Goal: Task Accomplishment & Management: Use online tool/utility

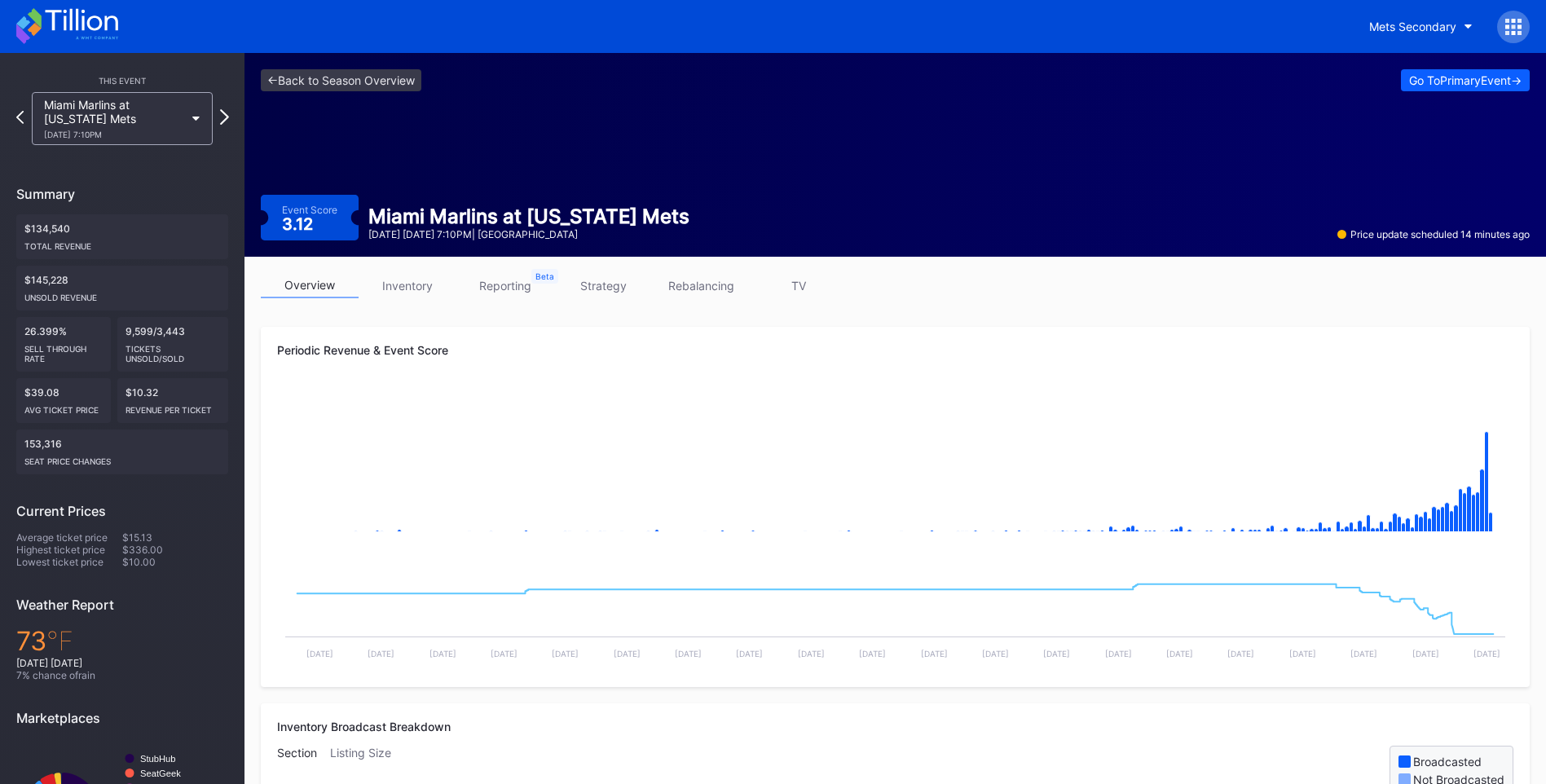
click at [222, 114] on icon at bounding box center [224, 117] width 9 height 15
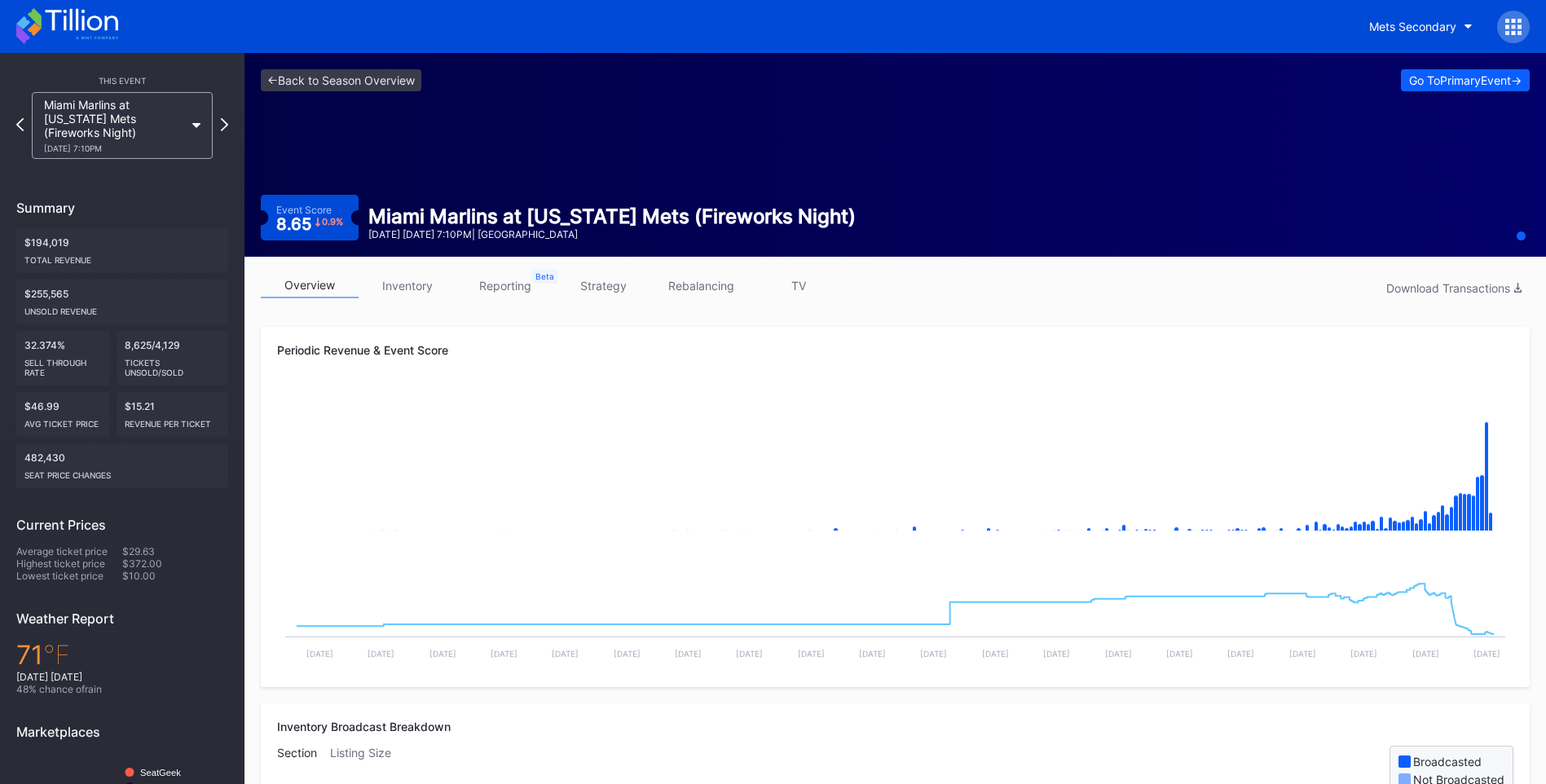
click at [806, 283] on link "TV" at bounding box center [799, 285] width 98 height 25
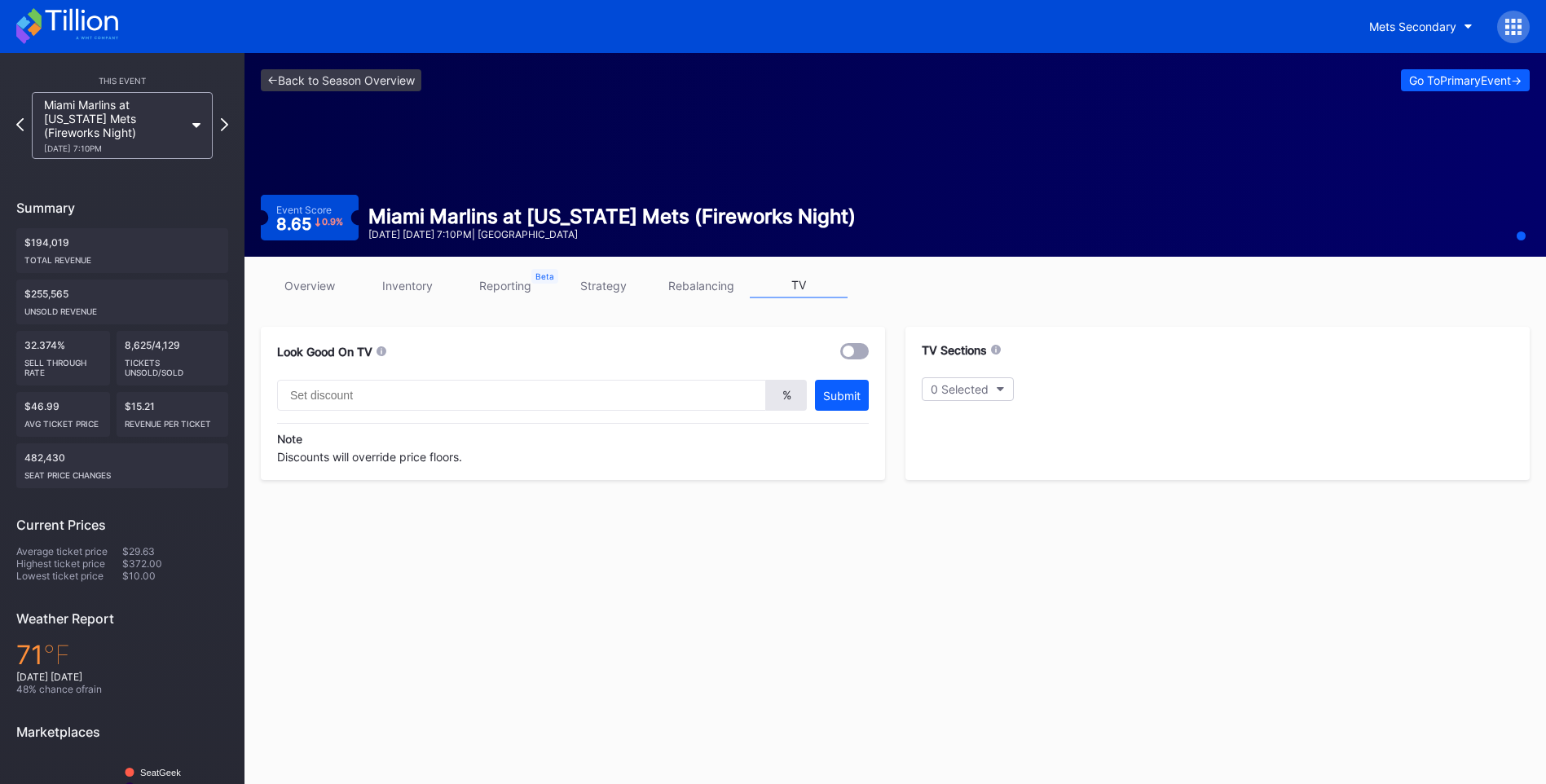
click at [317, 279] on link "overview" at bounding box center [310, 285] width 98 height 25
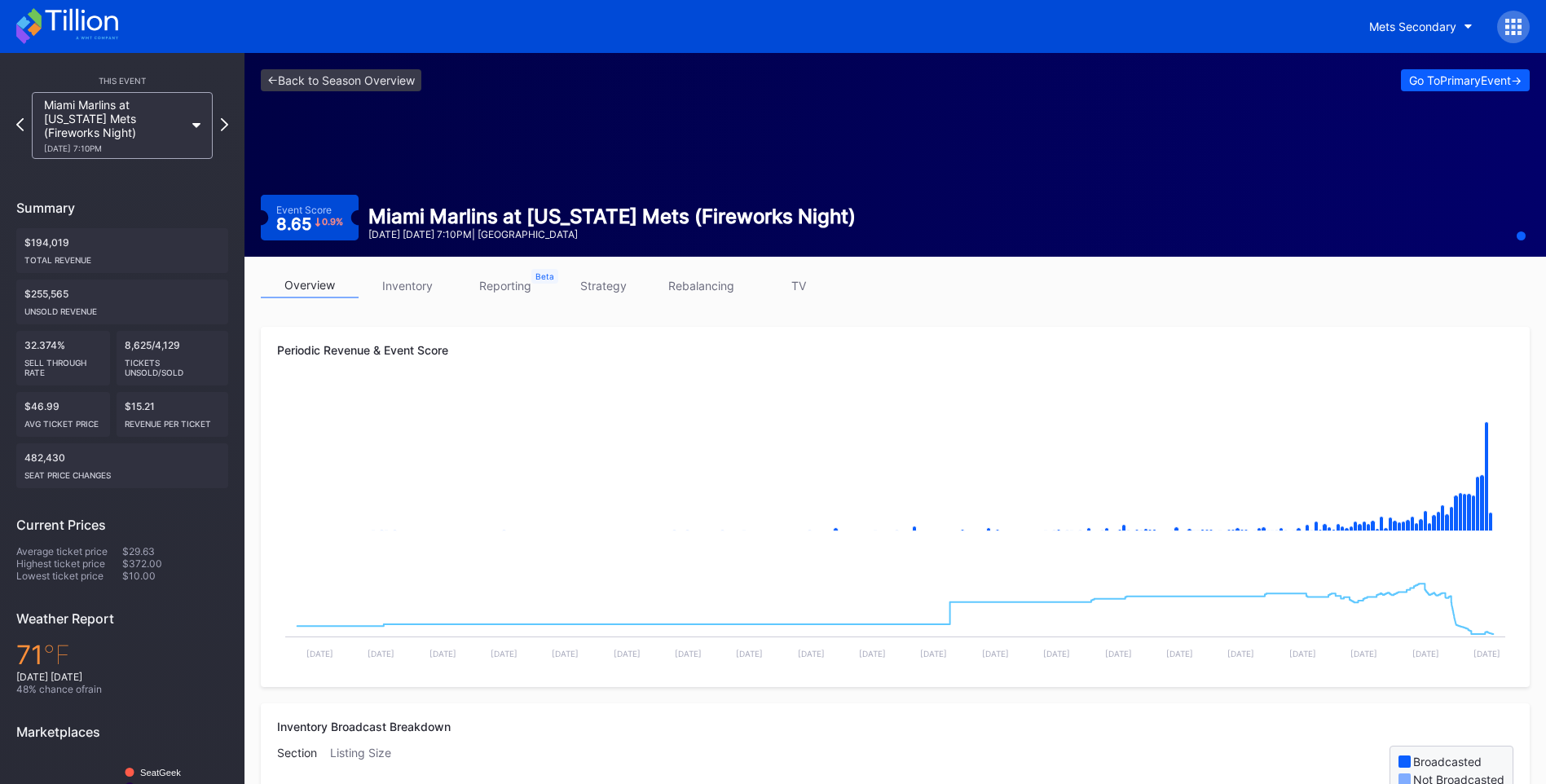
click at [812, 286] on link "TV" at bounding box center [799, 285] width 98 height 25
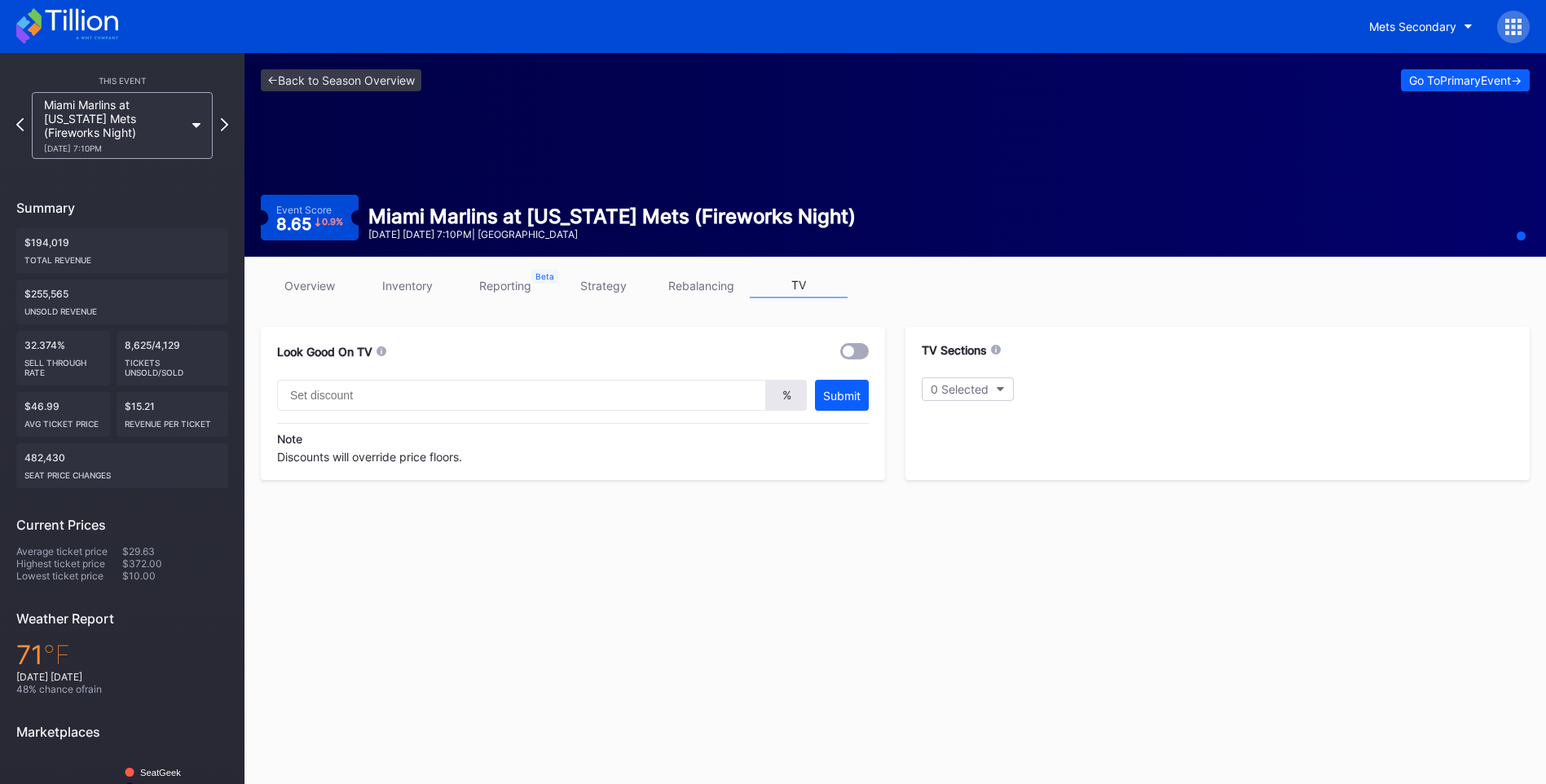
click at [848, 354] on div at bounding box center [848, 351] width 11 height 11
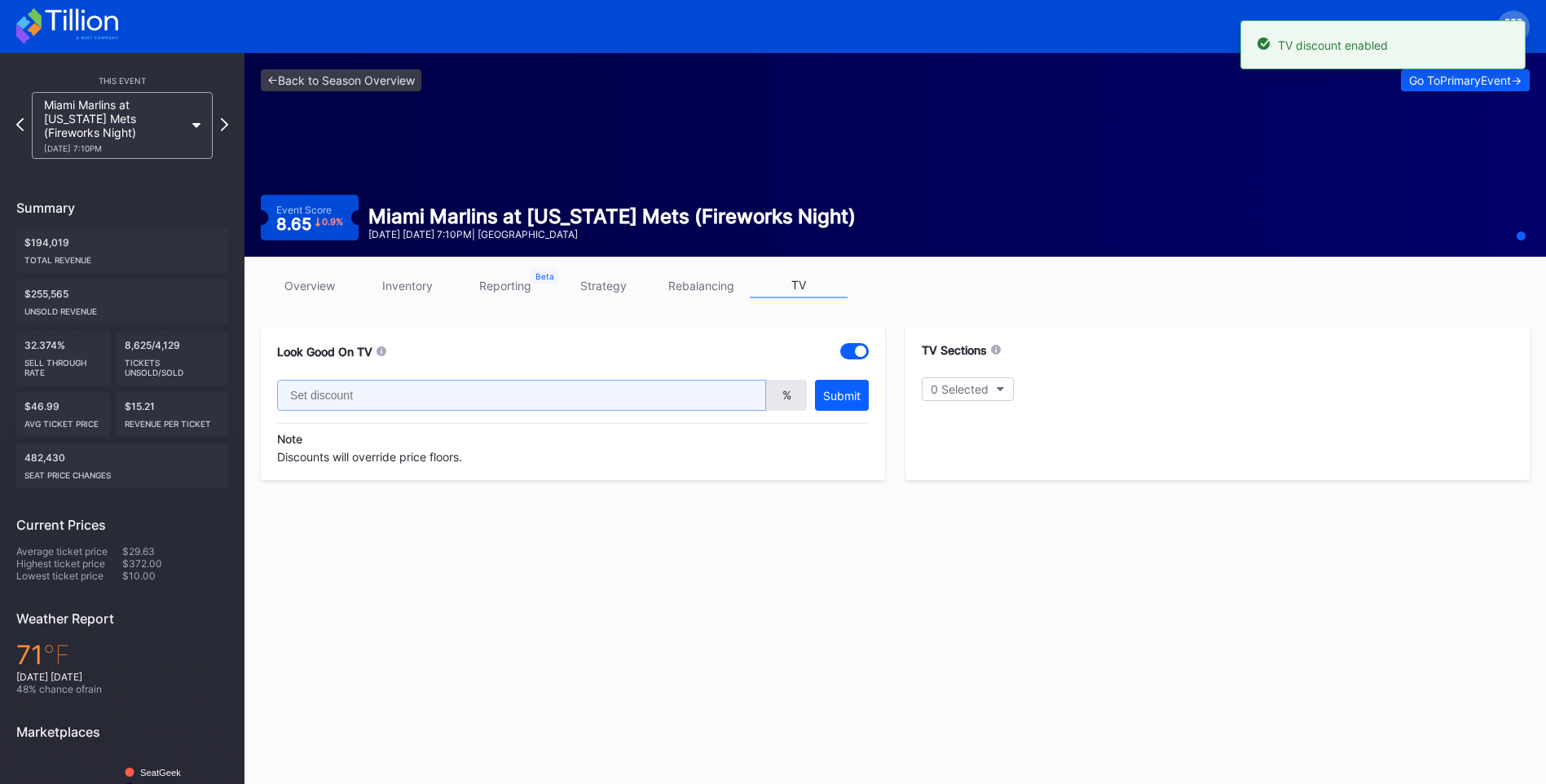
click at [577, 392] on input "text" at bounding box center [522, 395] width 489 height 31
type input "20"
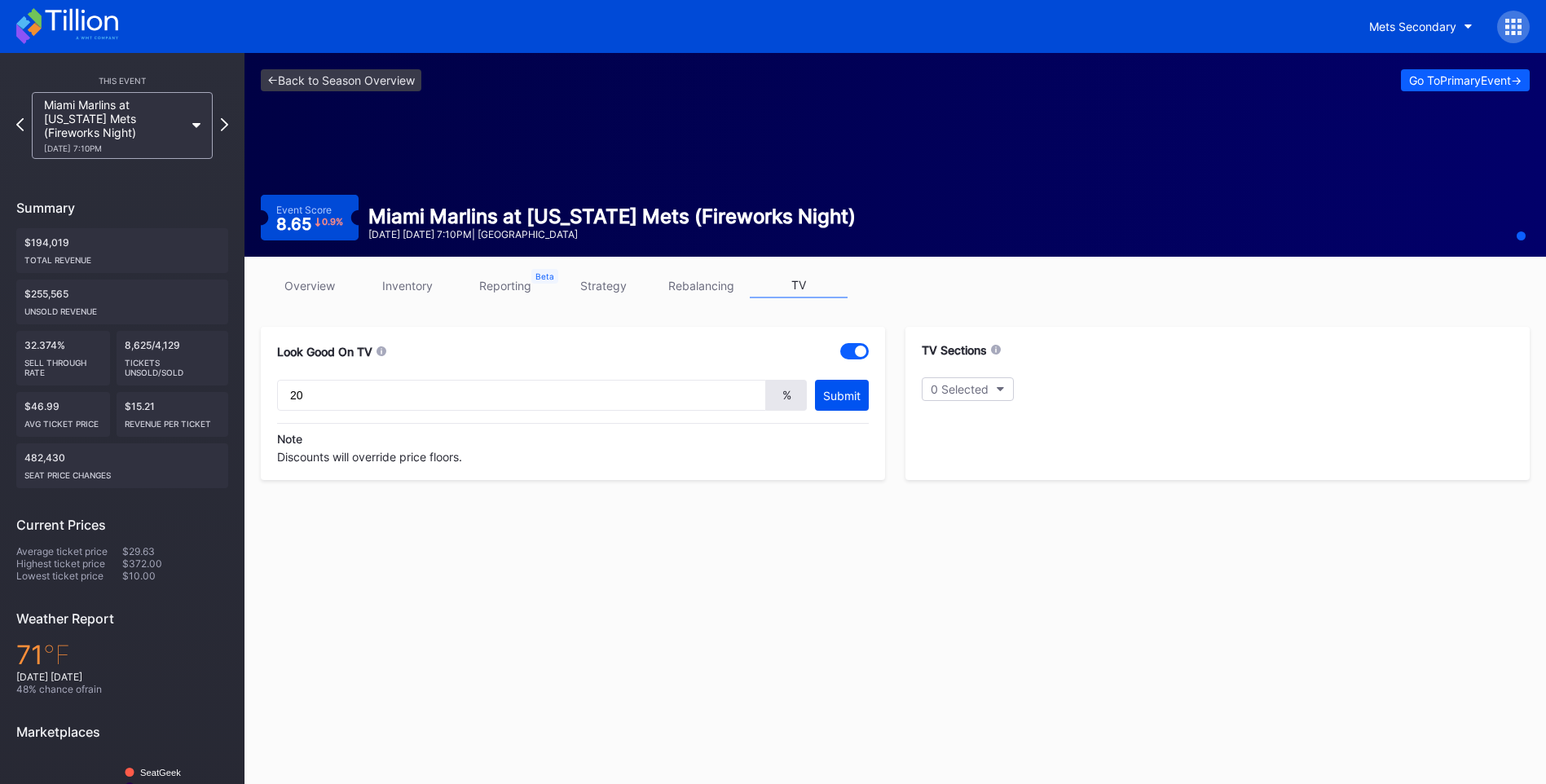
click at [826, 393] on div "Submit" at bounding box center [842, 395] width 38 height 14
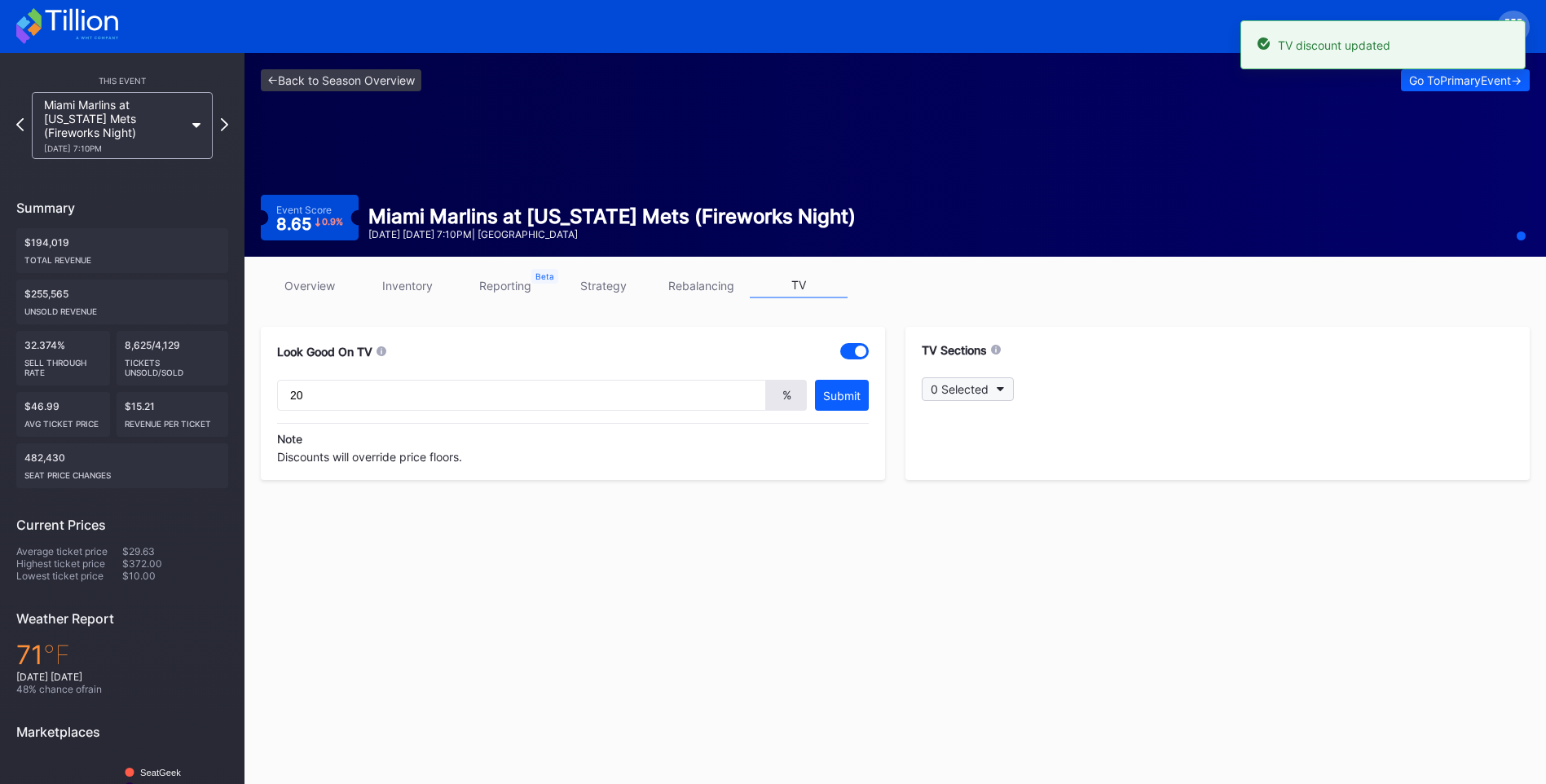
click at [1006, 389] on button "0 Selected" at bounding box center [967, 389] width 92 height 24
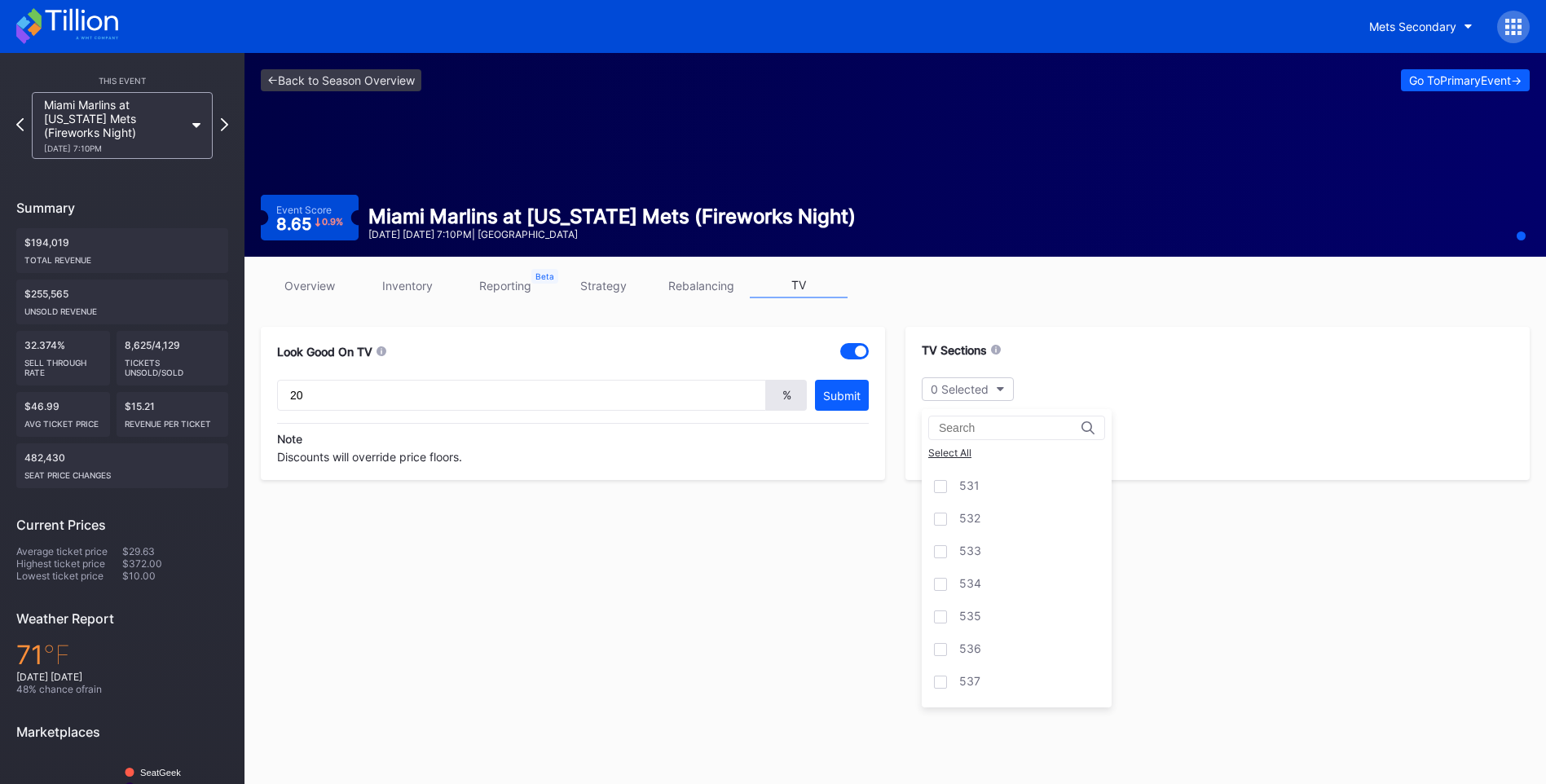
scroll to position [4807, 0]
click at [945, 564] on div at bounding box center [939, 563] width 13 height 13
click at [941, 585] on div "535" at bounding box center [1016, 595] width 190 height 33
click at [949, 633] on div "536" at bounding box center [1016, 628] width 190 height 33
click at [945, 664] on div at bounding box center [939, 660] width 13 height 13
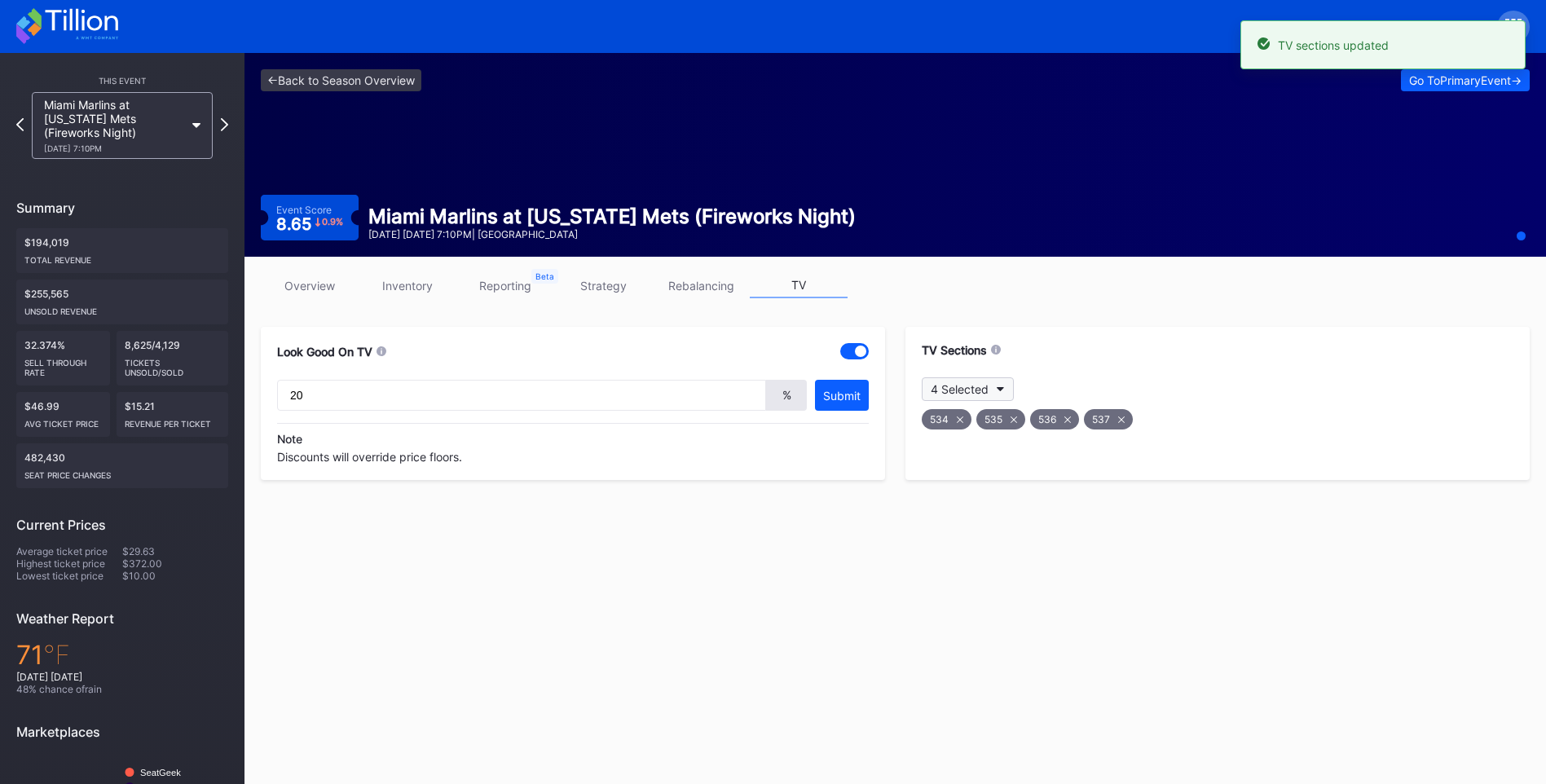
click at [1001, 396] on button "4 Selected" at bounding box center [967, 389] width 92 height 24
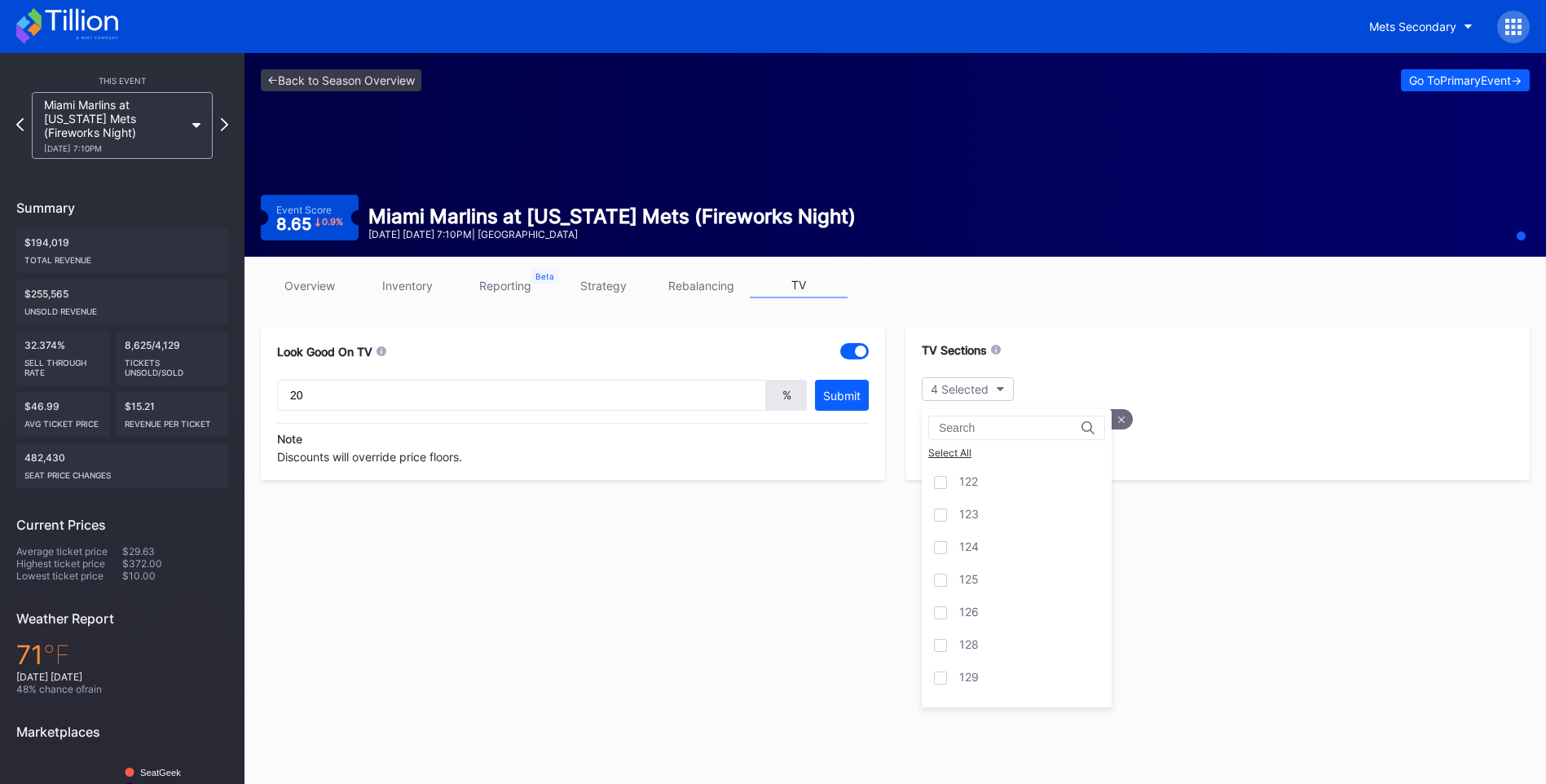
scroll to position [815, 0]
click at [925, 614] on div "126" at bounding box center [1016, 612] width 190 height 33
click at [337, 292] on link "overview" at bounding box center [310, 285] width 98 height 25
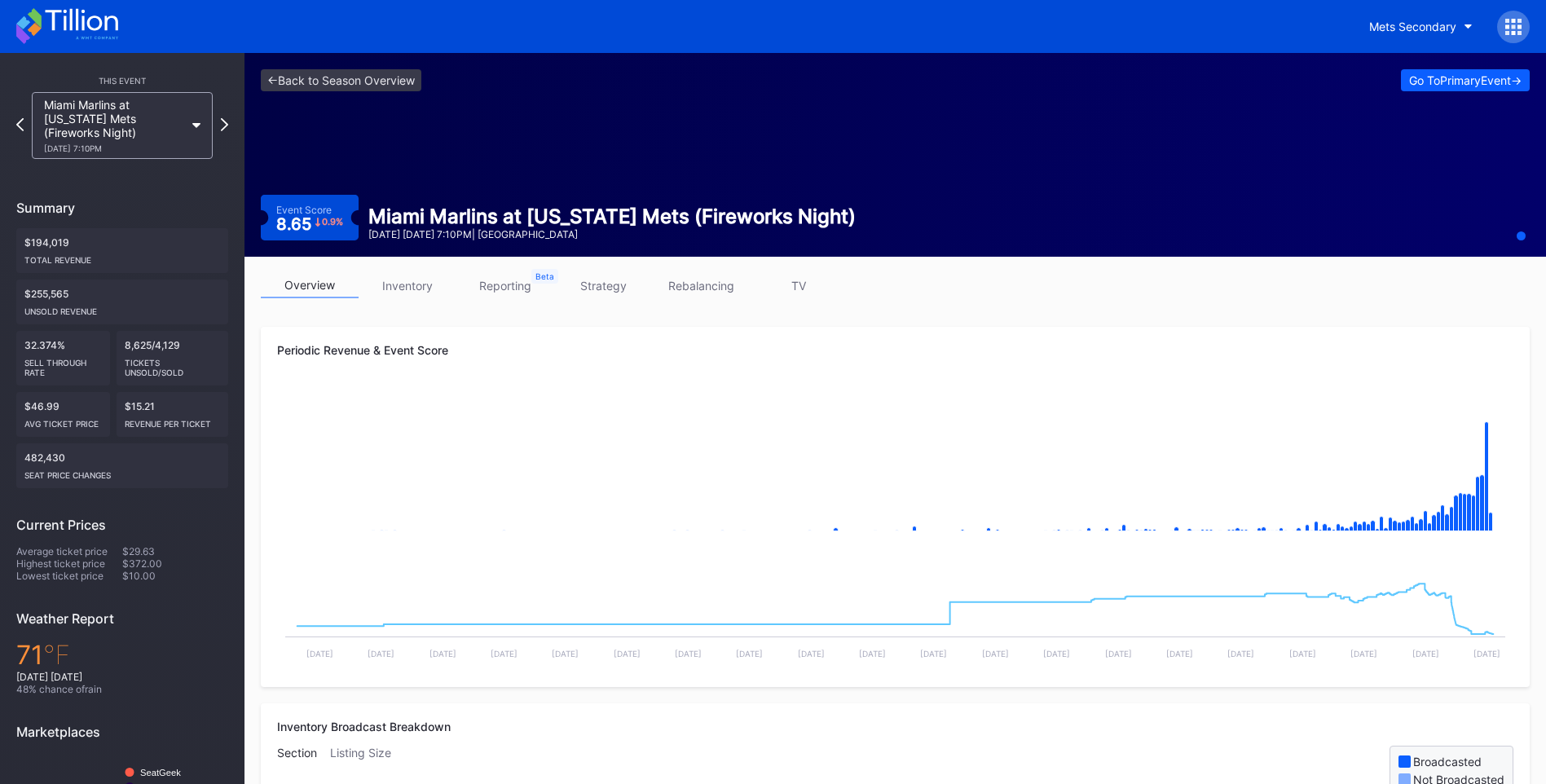
click at [822, 491] on rect "Chart title" at bounding box center [895, 467] width 1236 height 163
click at [824, 287] on link "TV" at bounding box center [799, 285] width 98 height 25
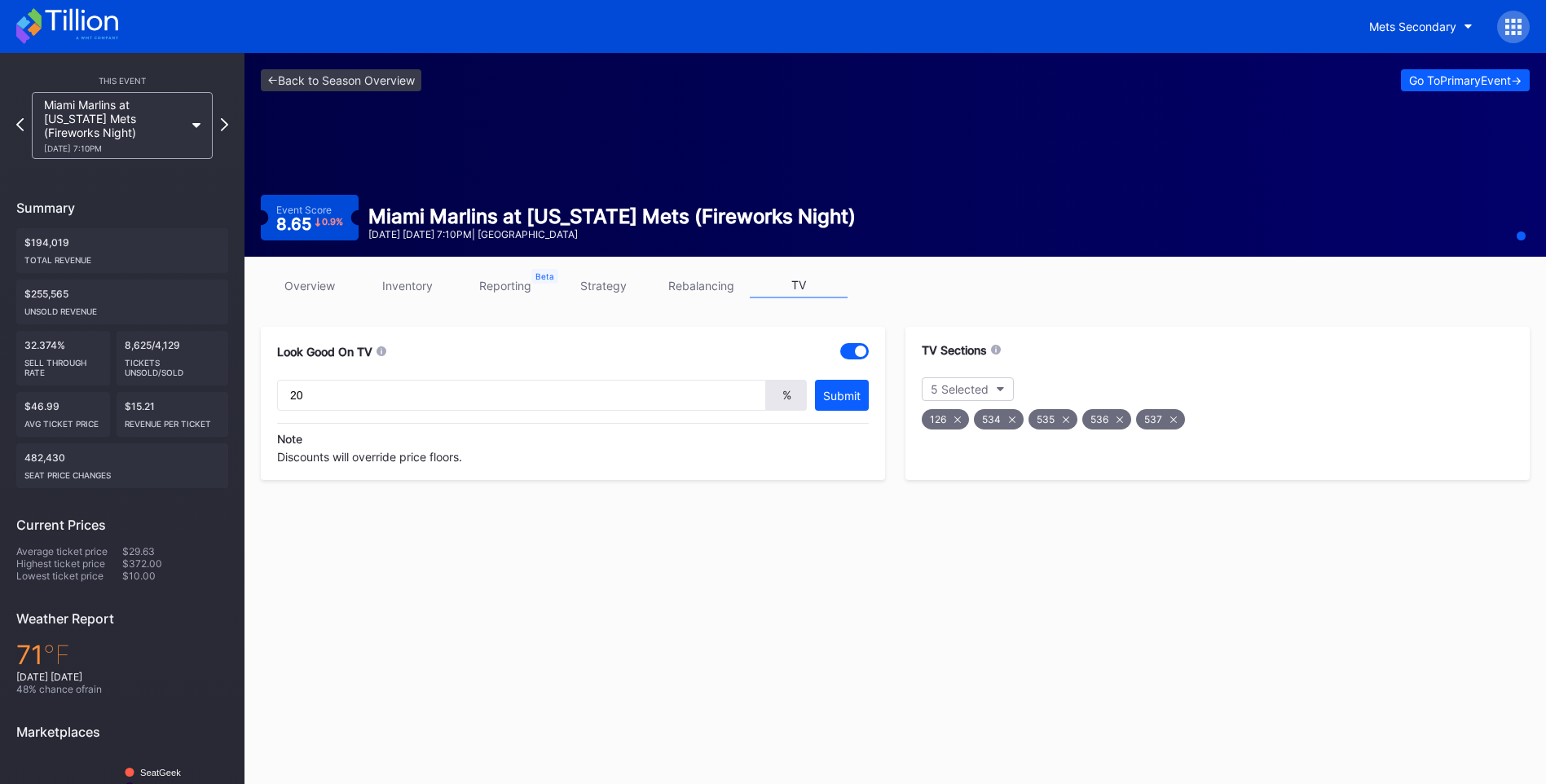
click at [322, 274] on link "overview" at bounding box center [310, 285] width 98 height 25
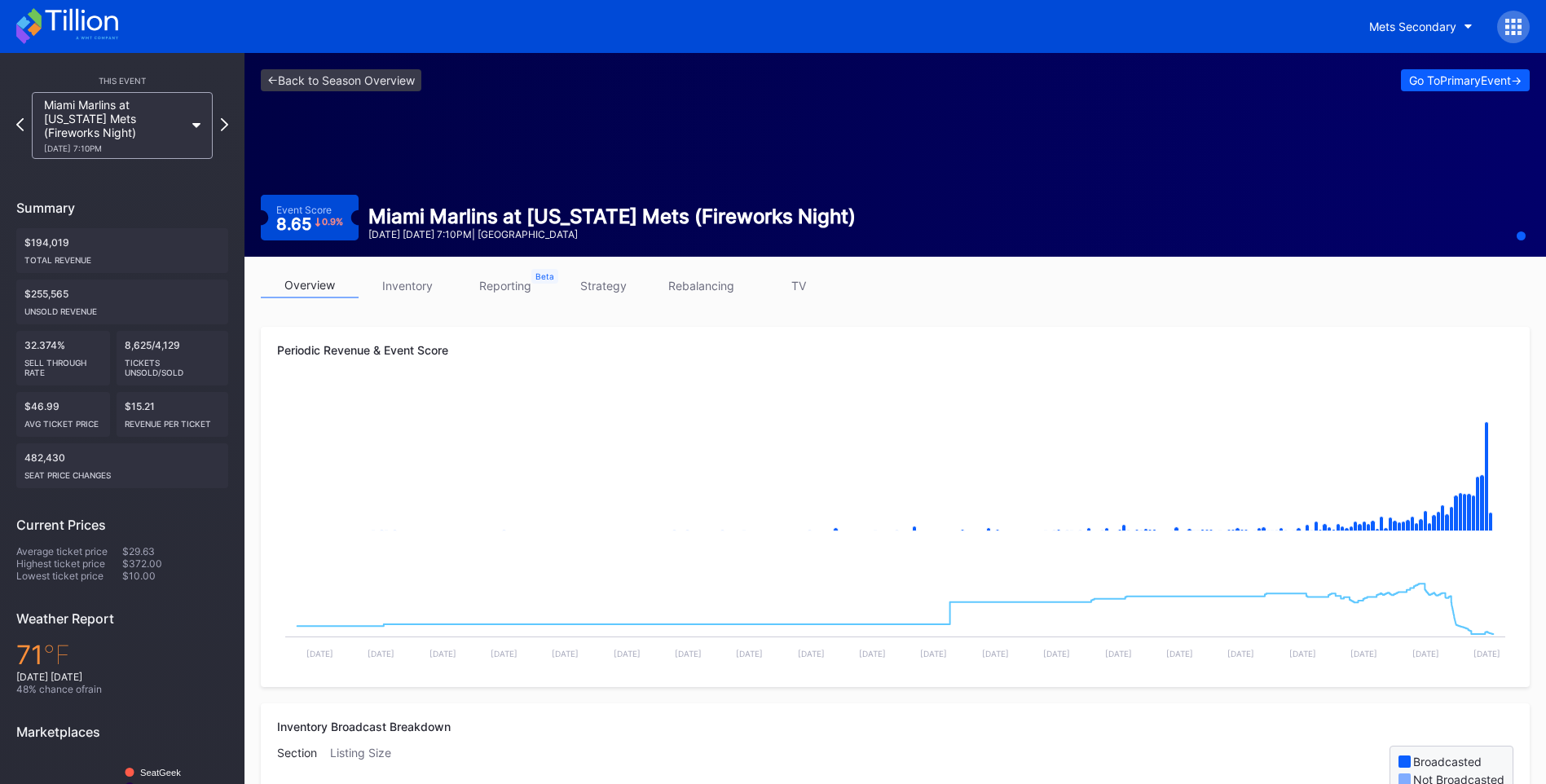
click at [228, 128] on div "This Event Miami Marlins at [US_STATE] Mets (Fireworks Night) [DATE] 7:10PM Sum…" at bounding box center [122, 482] width 245 height 858
click at [226, 123] on icon at bounding box center [224, 124] width 9 height 15
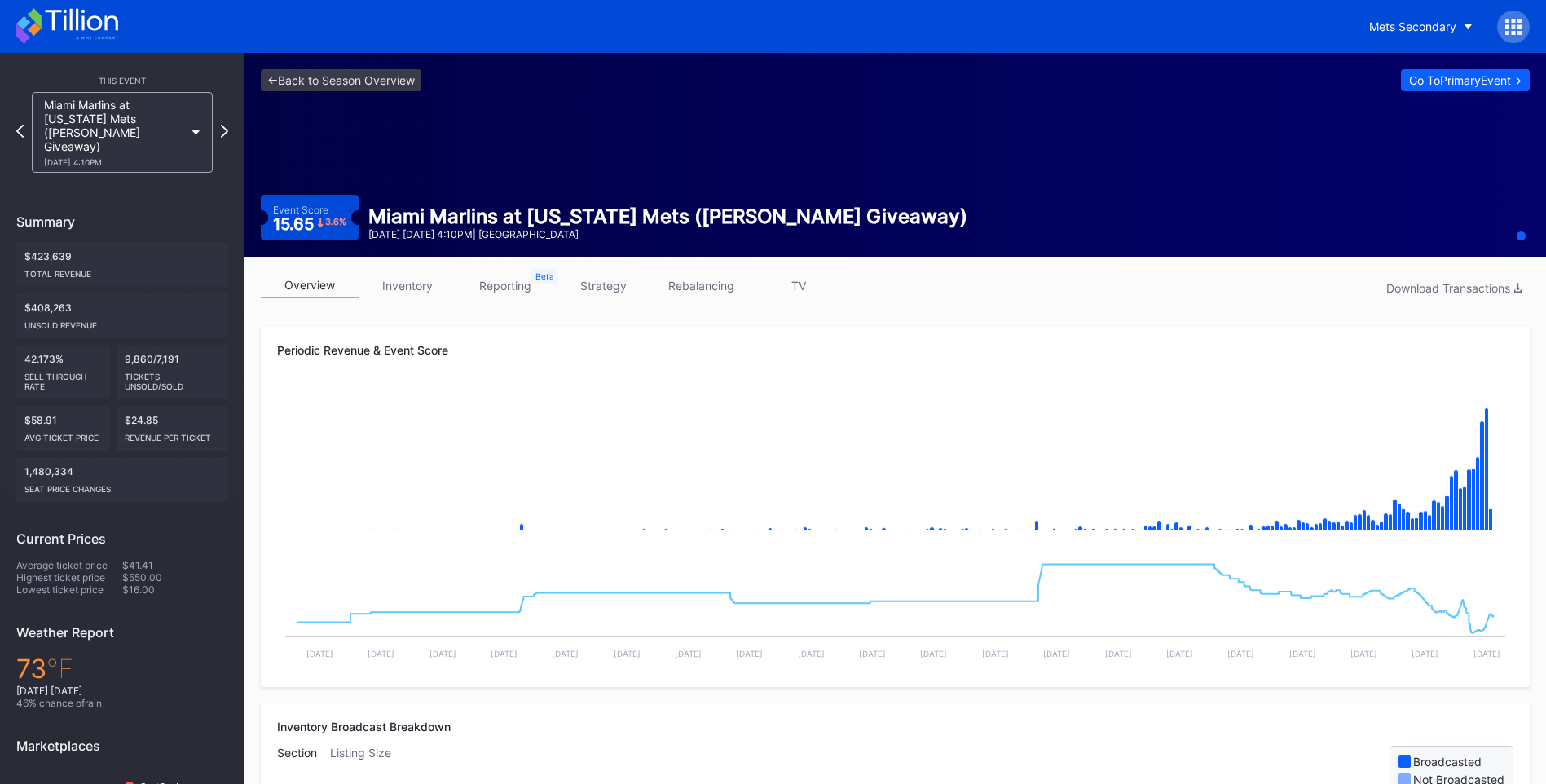
click at [812, 284] on link "TV" at bounding box center [799, 285] width 98 height 25
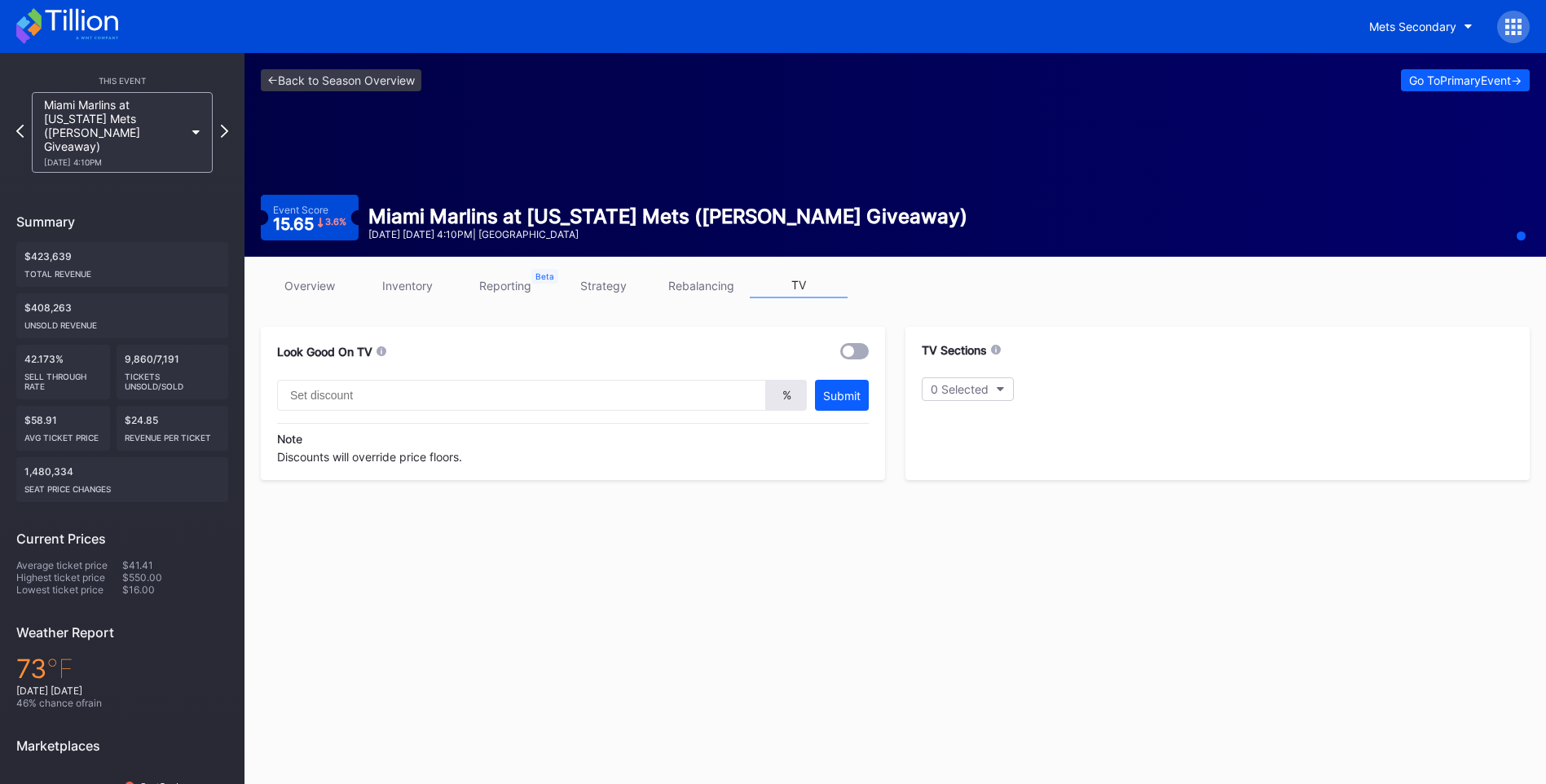
click at [864, 353] on div at bounding box center [854, 351] width 28 height 16
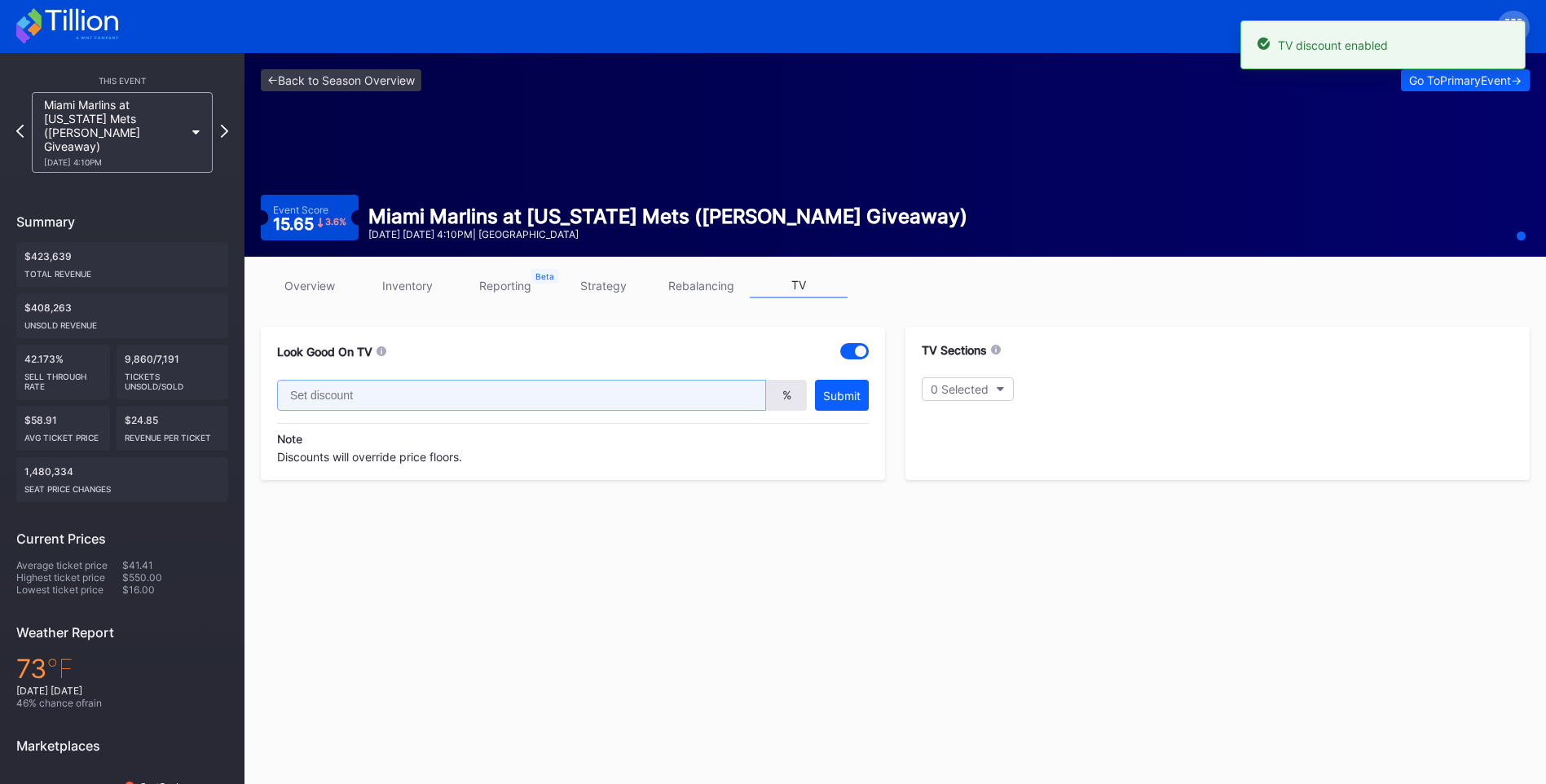
click at [556, 398] on input "text" at bounding box center [522, 395] width 489 height 31
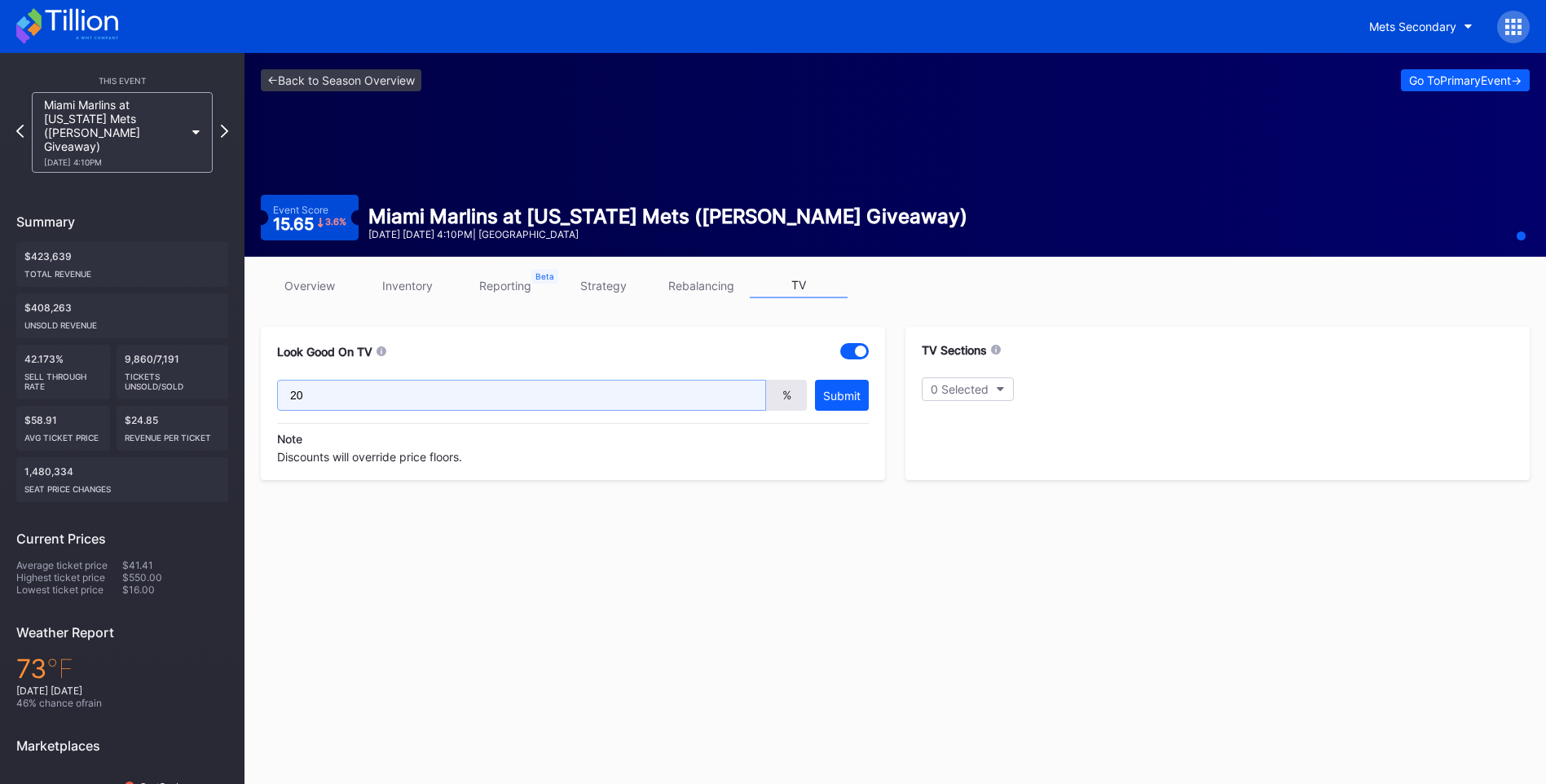
type input "20"
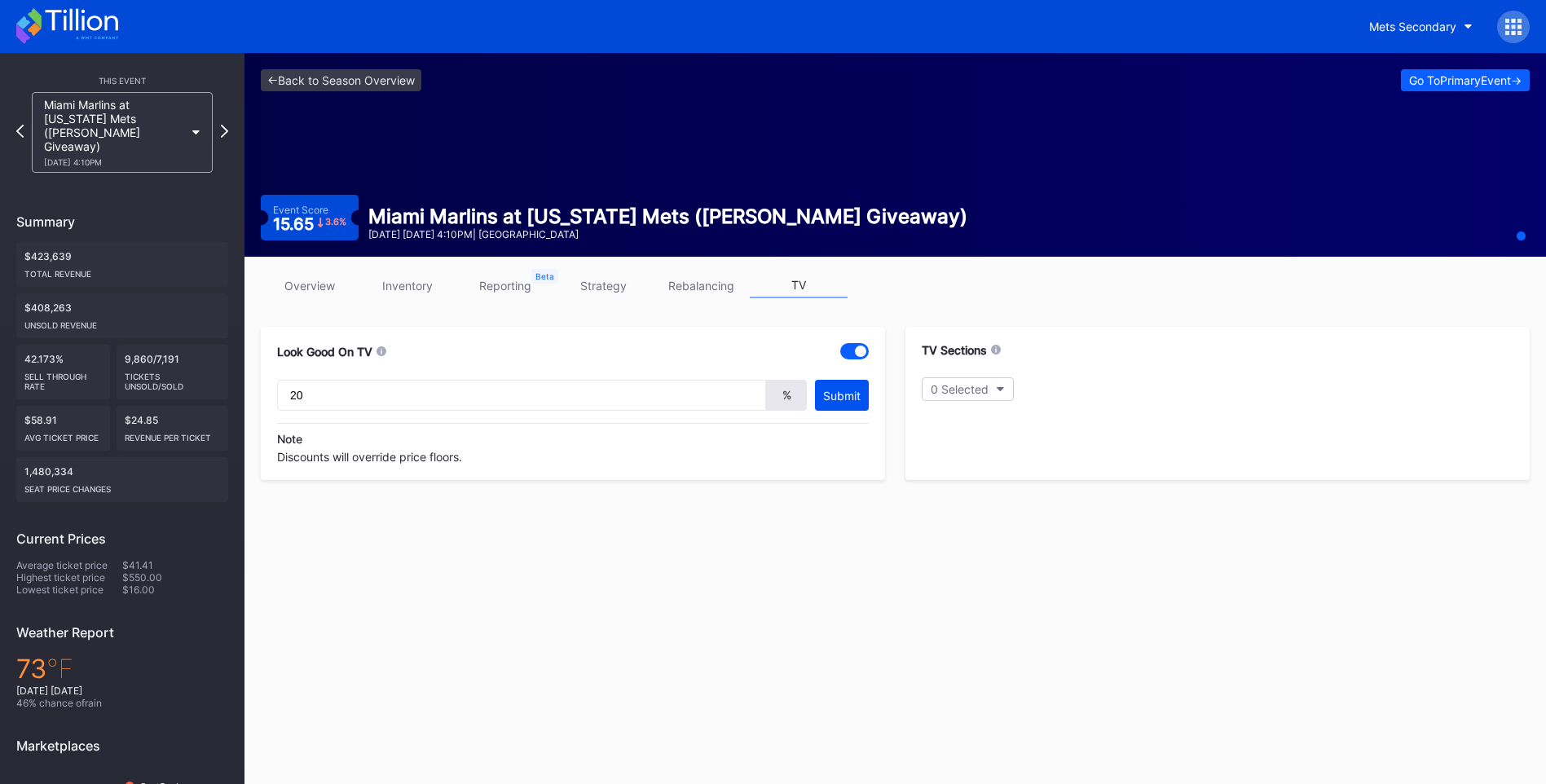
click at [837, 402] on button "Submit" at bounding box center [842, 395] width 54 height 31
click at [1002, 383] on button "0 Selected" at bounding box center [967, 389] width 92 height 24
click at [934, 564] on div at bounding box center [939, 563] width 13 height 13
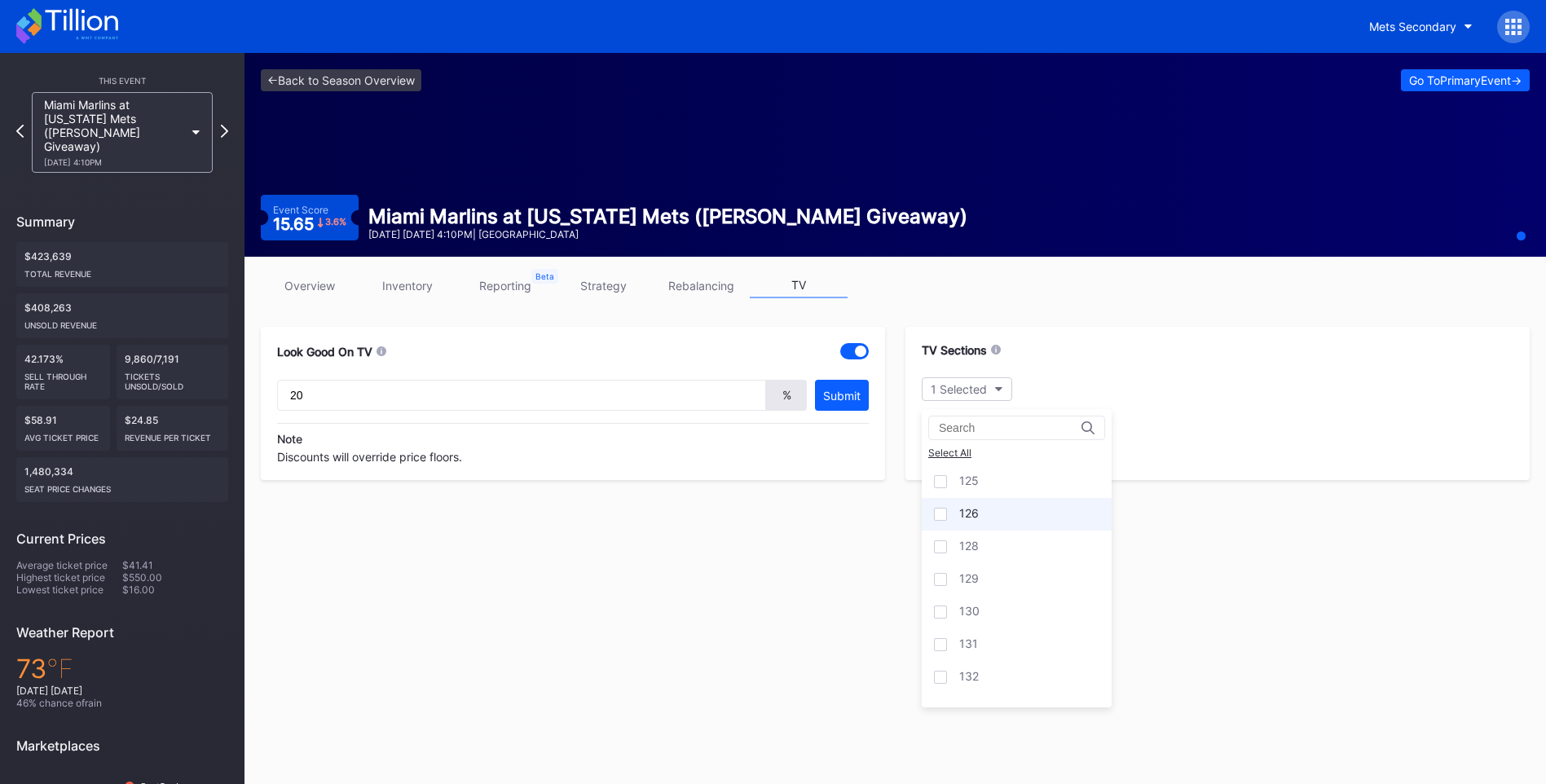
click at [944, 516] on div at bounding box center [939, 514] width 13 height 13
click at [944, 612] on div at bounding box center [939, 612] width 13 height 13
click at [944, 580] on div at bounding box center [939, 579] width 13 height 13
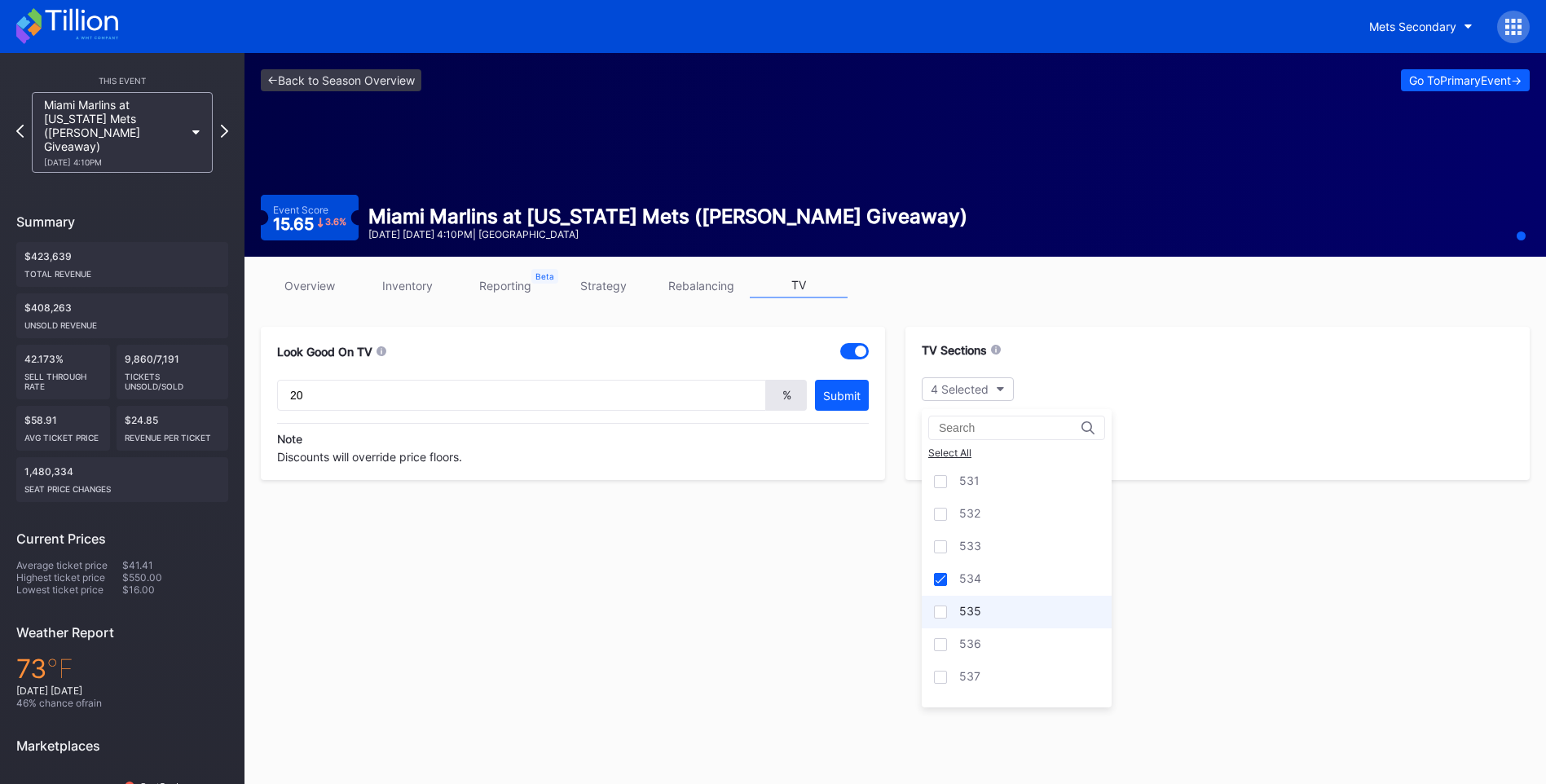
click at [937, 612] on div at bounding box center [939, 612] width 13 height 13
click at [943, 652] on div "536" at bounding box center [1016, 644] width 190 height 33
click at [947, 682] on div "537" at bounding box center [1016, 677] width 190 height 33
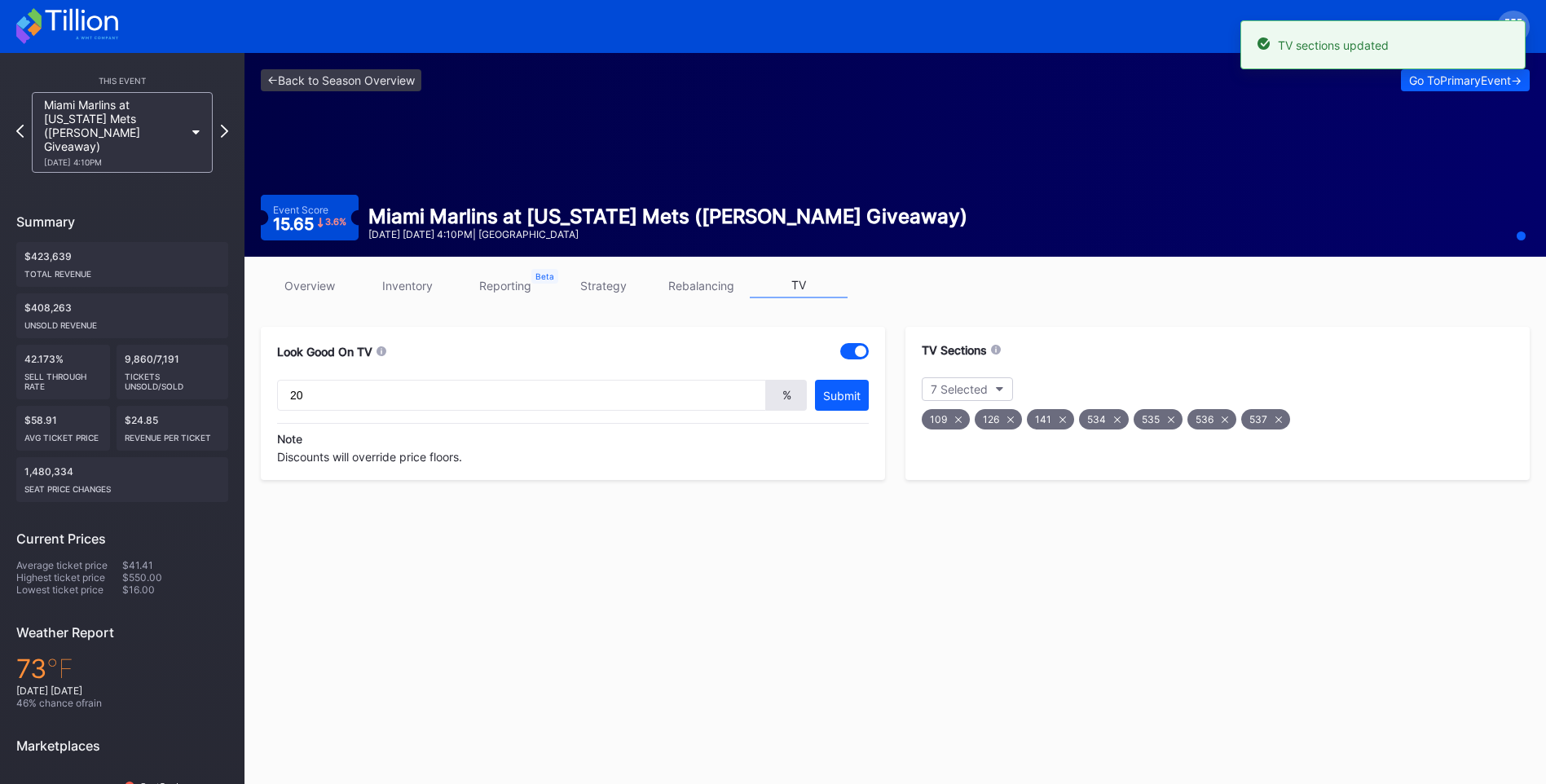
click at [300, 278] on link "overview" at bounding box center [310, 285] width 98 height 25
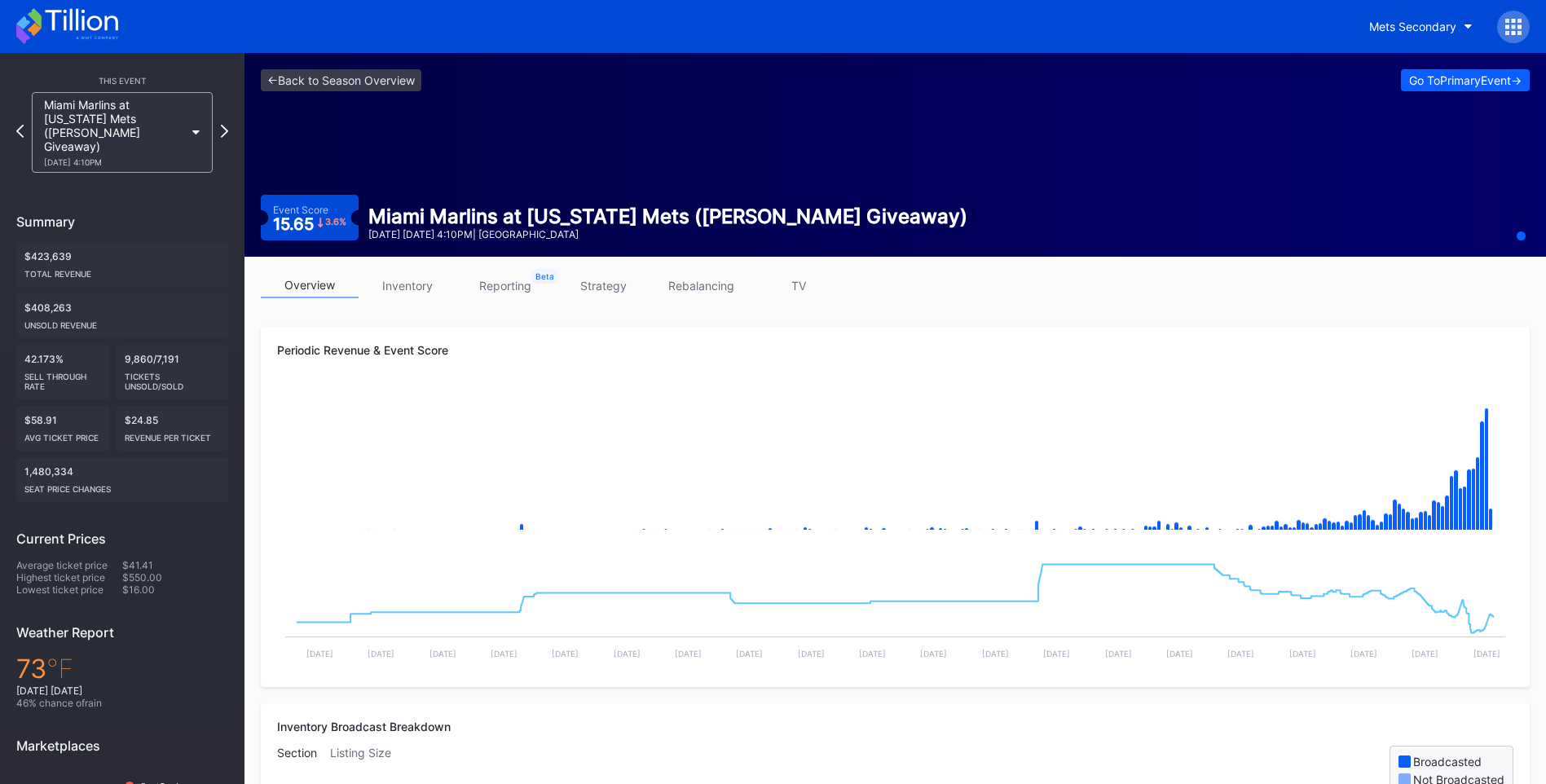
click at [807, 276] on link "TV" at bounding box center [799, 285] width 98 height 25
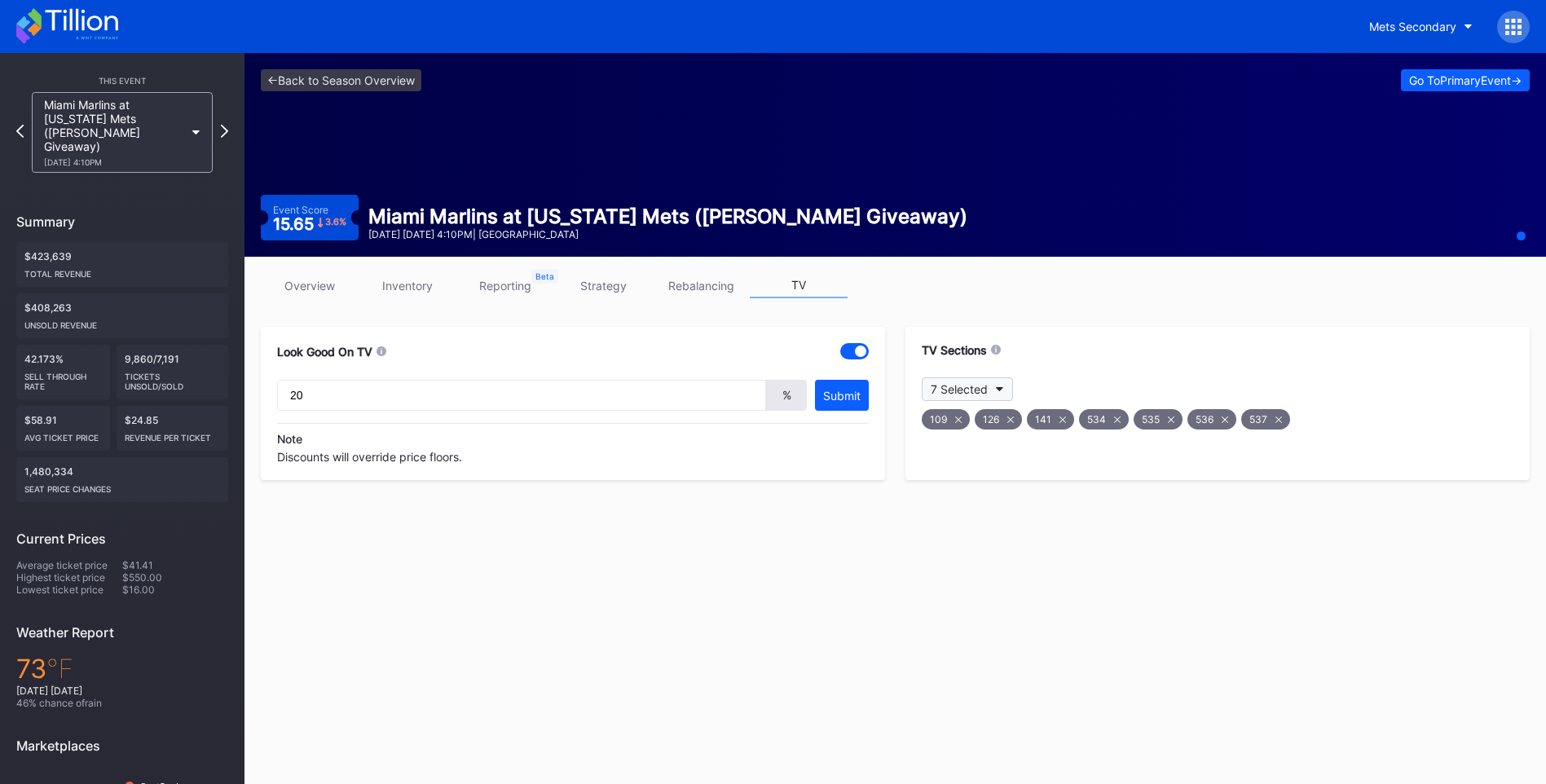
click at [1004, 387] on icon "button" at bounding box center [999, 389] width 8 height 5
click at [970, 617] on div "106" at bounding box center [1016, 628] width 190 height 33
click at [222, 130] on icon at bounding box center [224, 130] width 9 height 15
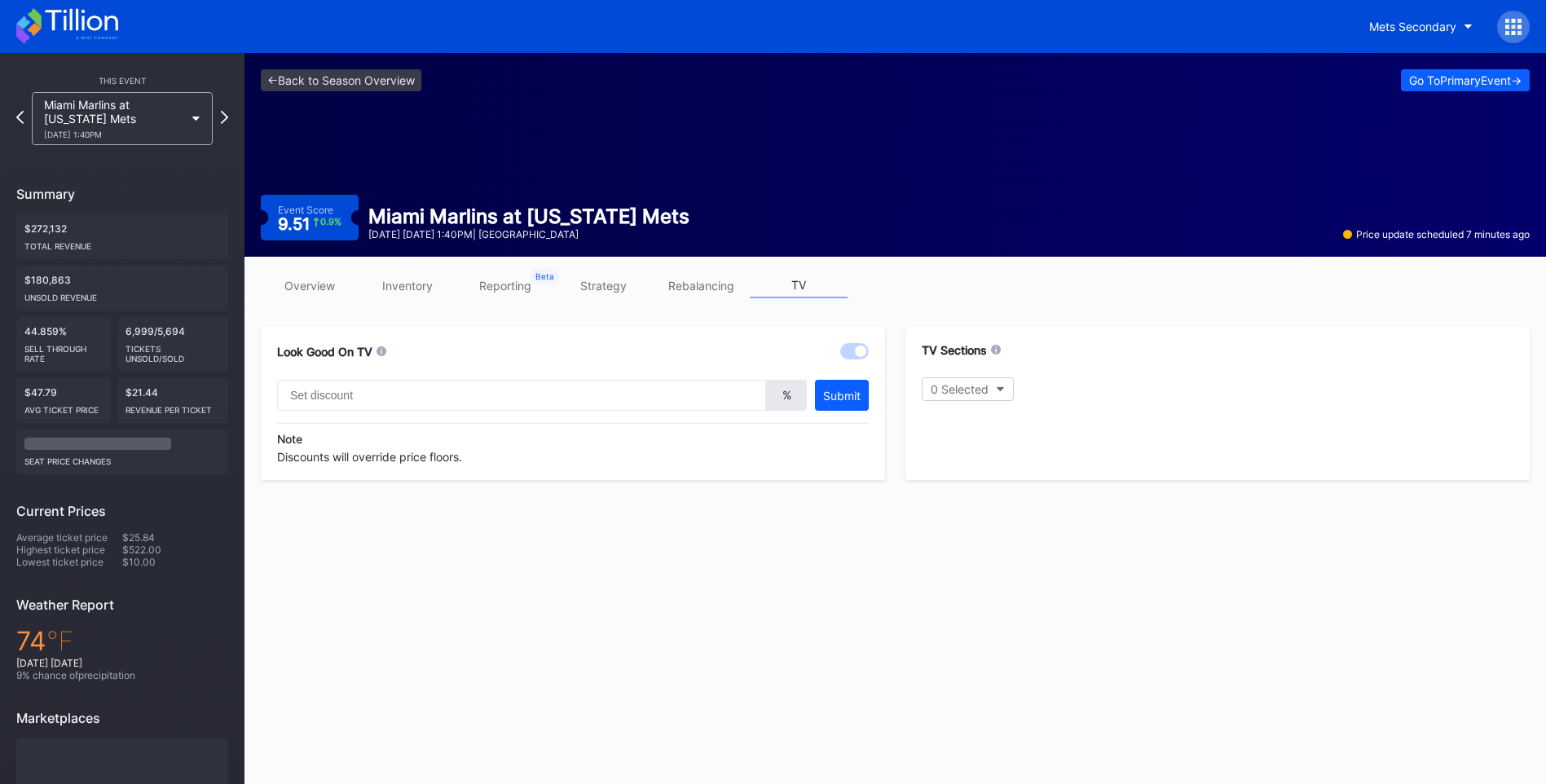
click at [332, 300] on div "overview inventory reporting strategy rebalancing TV" at bounding box center [895, 289] width 1269 height 33
click at [320, 280] on link "overview" at bounding box center [310, 285] width 98 height 25
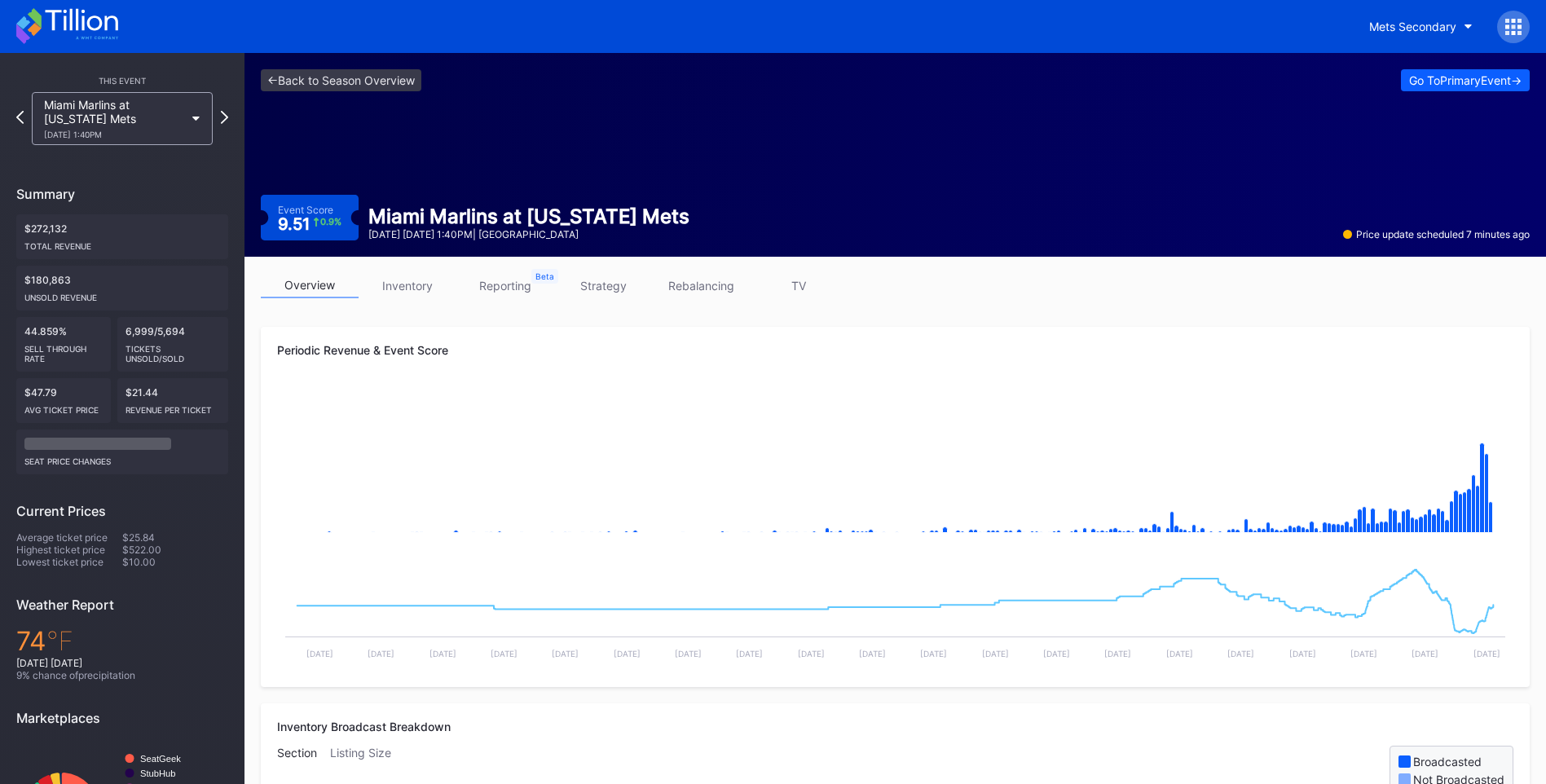
click at [804, 280] on link "TV" at bounding box center [799, 285] width 98 height 25
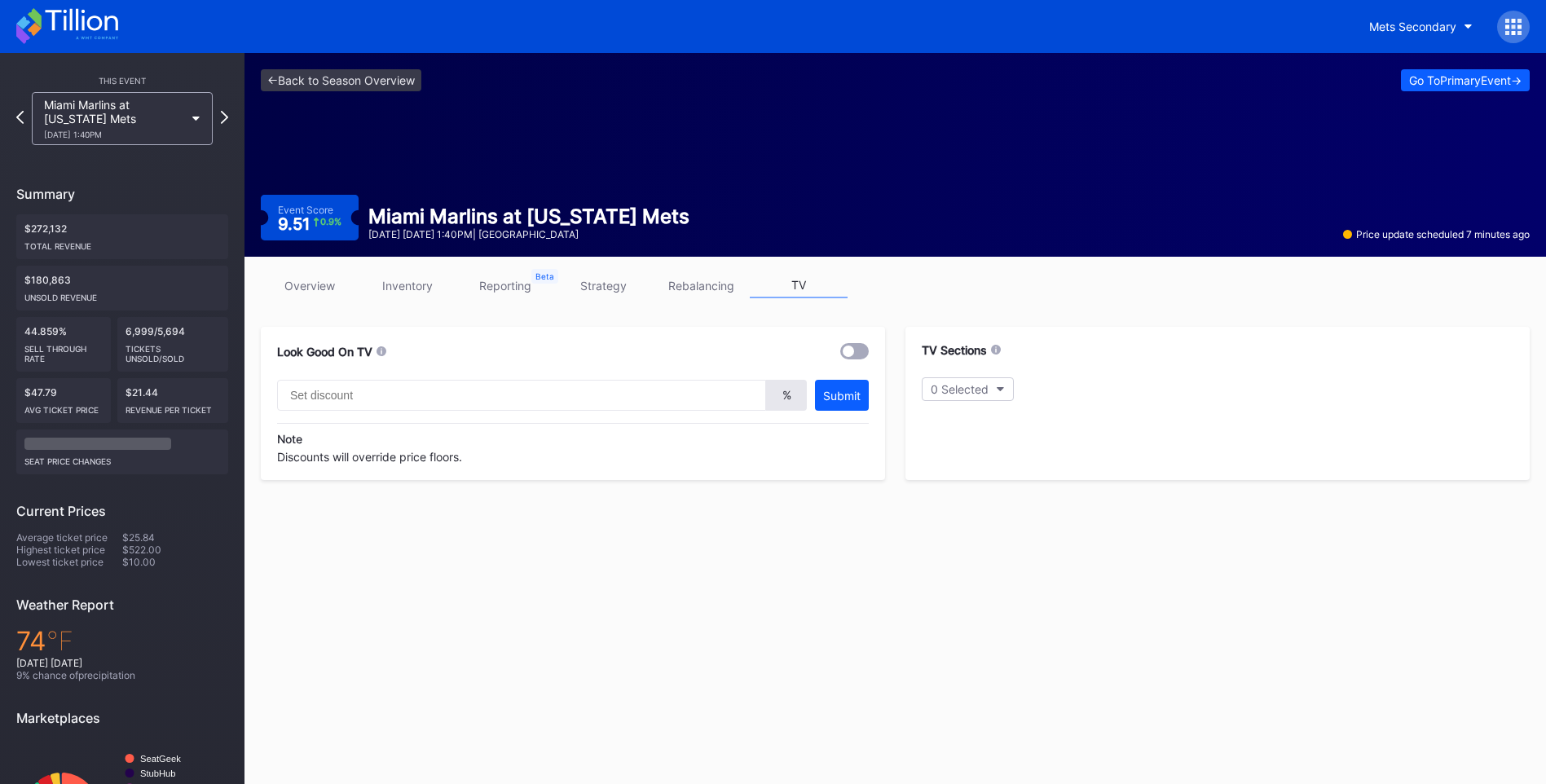
click at [864, 350] on div at bounding box center [854, 351] width 28 height 16
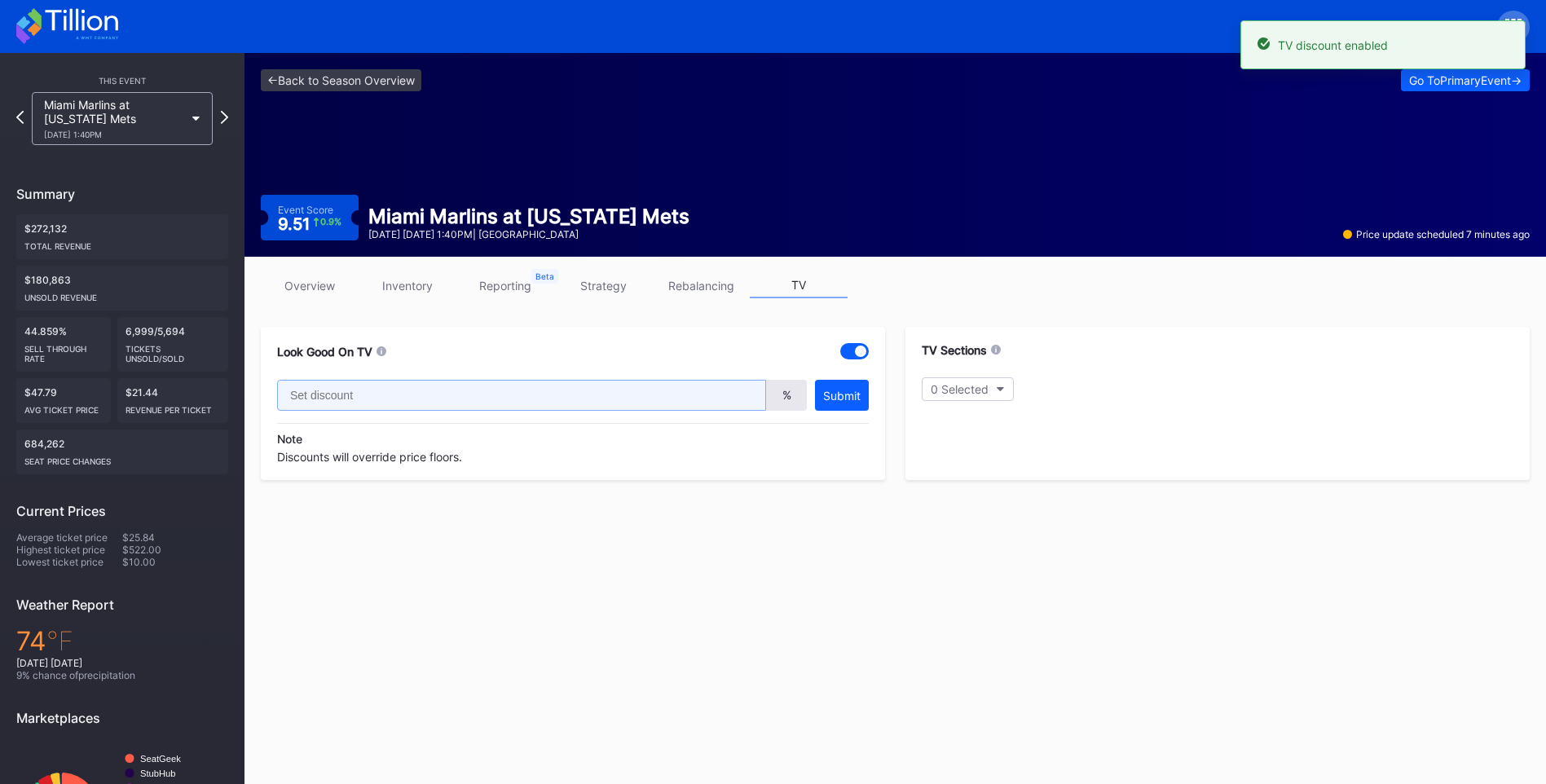
click at [499, 394] on input "text" at bounding box center [522, 395] width 489 height 31
type input "20"
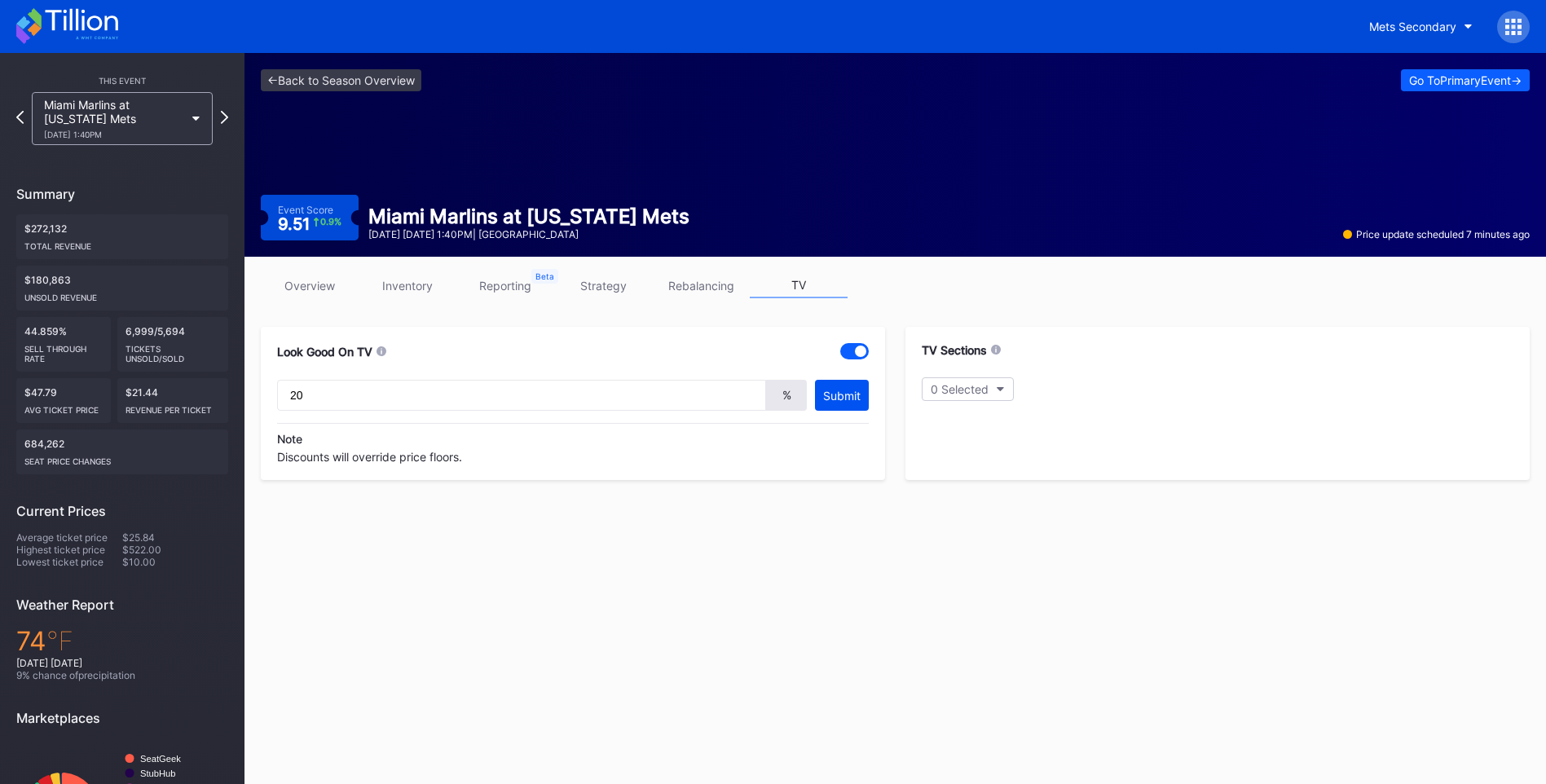
click at [841, 401] on div "Submit" at bounding box center [842, 395] width 38 height 14
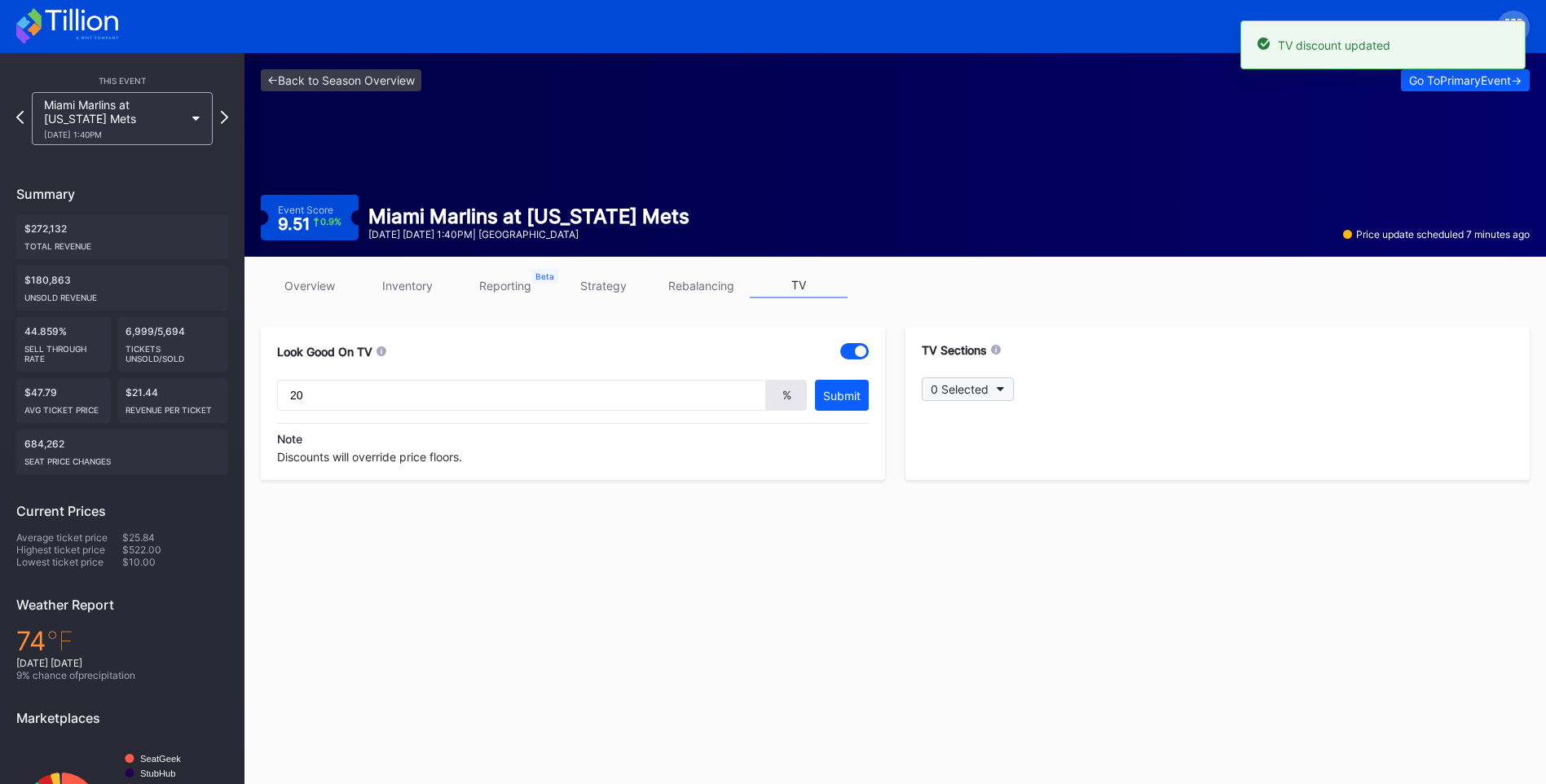
click at [1006, 393] on button "0 Selected" at bounding box center [967, 389] width 92 height 24
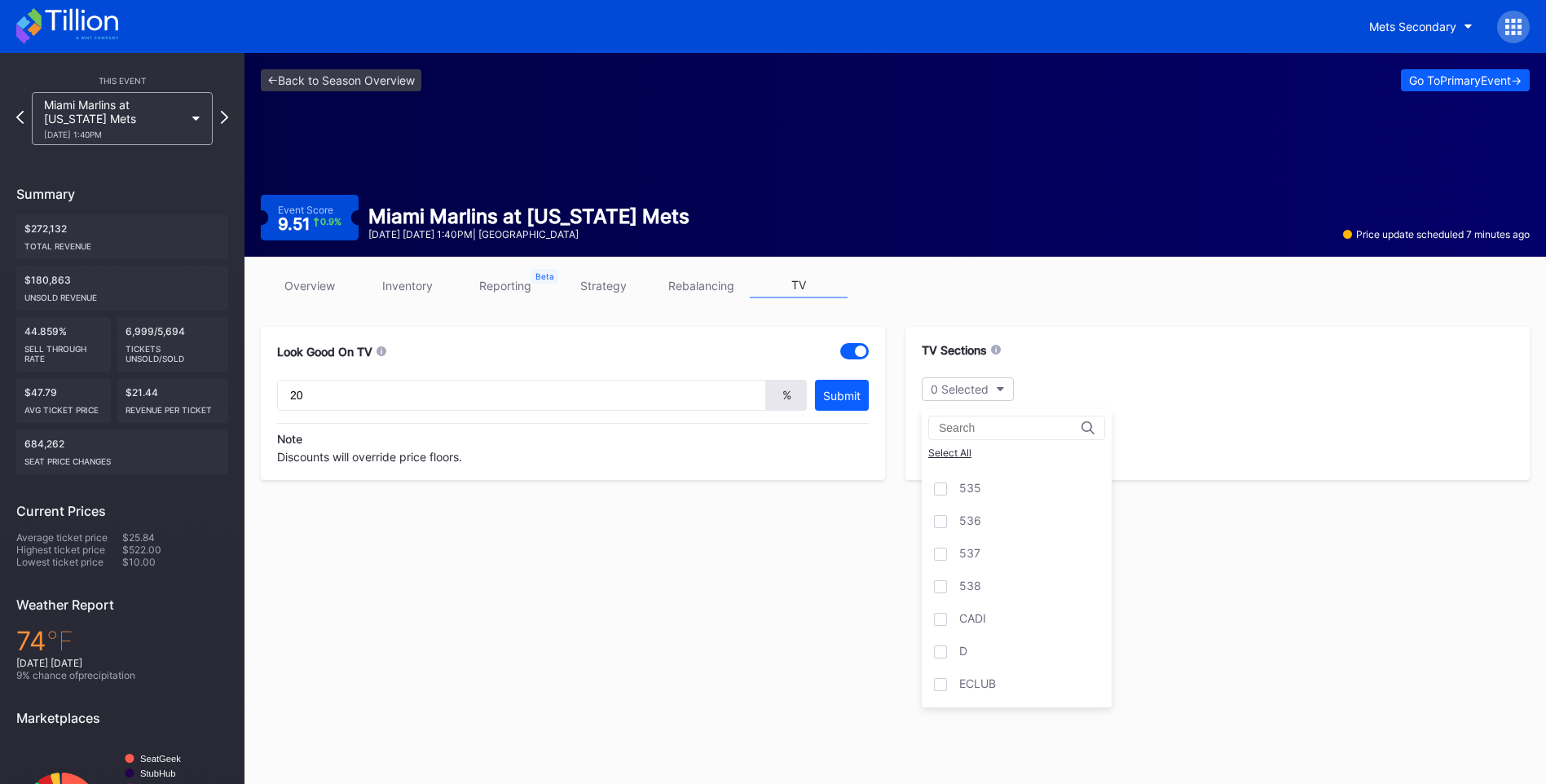
scroll to position [4180, 0]
click at [940, 570] on div at bounding box center [939, 570] width 13 height 13
click at [939, 612] on div "535" at bounding box center [1016, 603] width 190 height 33
drag, startPoint x: 946, startPoint y: 636, endPoint x: 944, endPoint y: 666, distance: 30.1
click at [946, 642] on div "536" at bounding box center [1016, 636] width 190 height 33
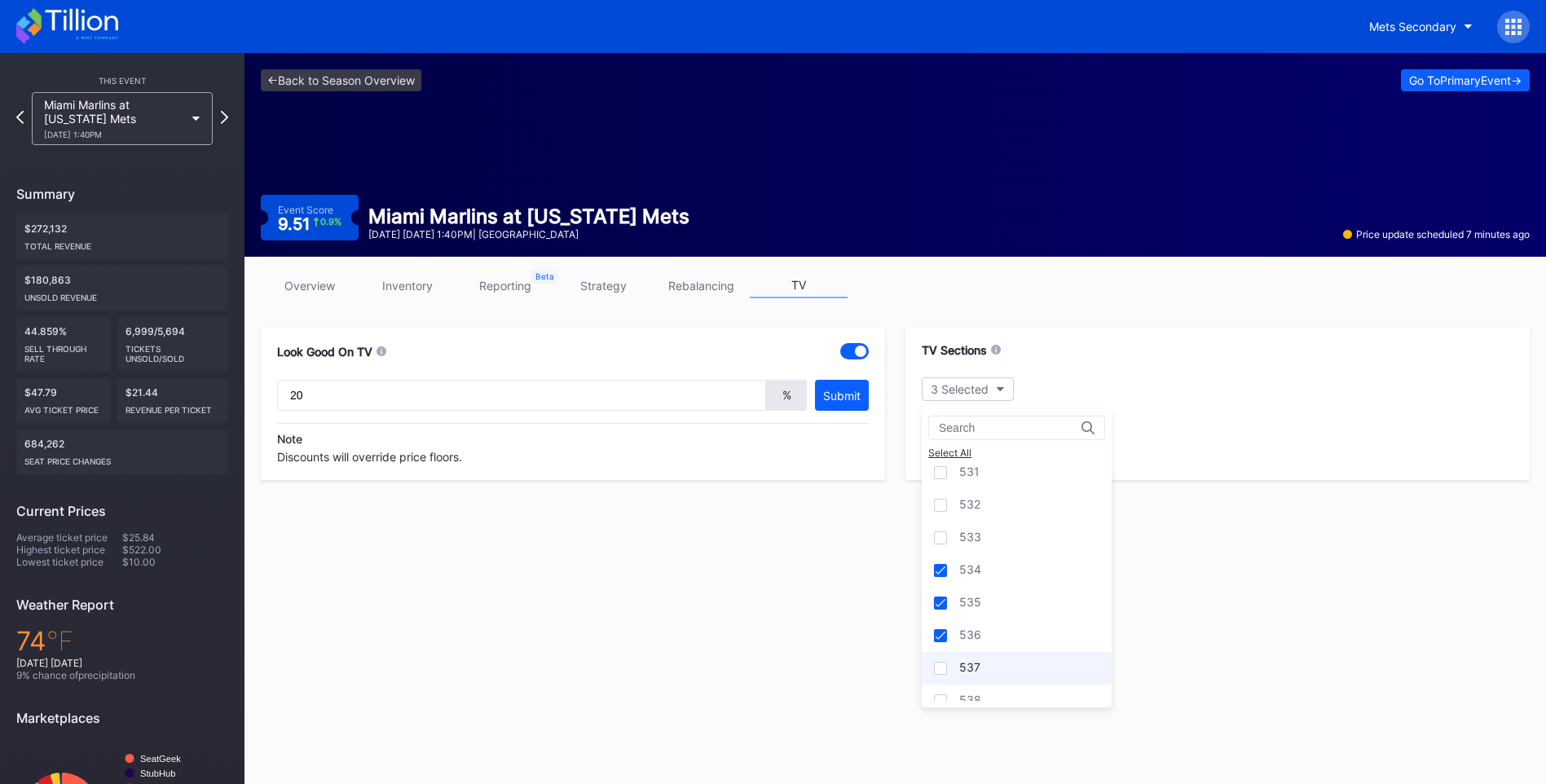
click at [941, 674] on div "537" at bounding box center [1016, 668] width 190 height 33
drag, startPoint x: 751, startPoint y: 605, endPoint x: 748, endPoint y: 562, distance: 43.1
click at [100, 15] on icon at bounding box center [67, 26] width 102 height 36
